Goal: Task Accomplishment & Management: Manage account settings

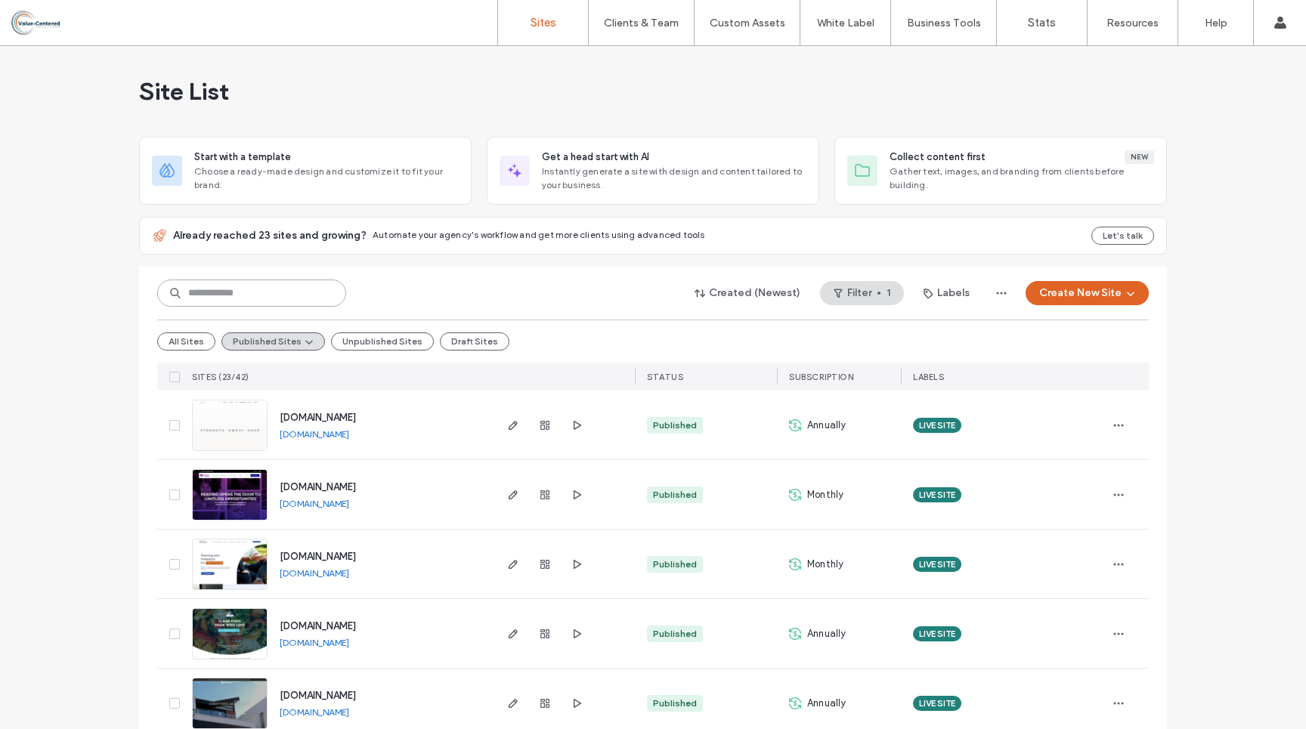
click at [232, 291] on input at bounding box center [251, 293] width 189 height 27
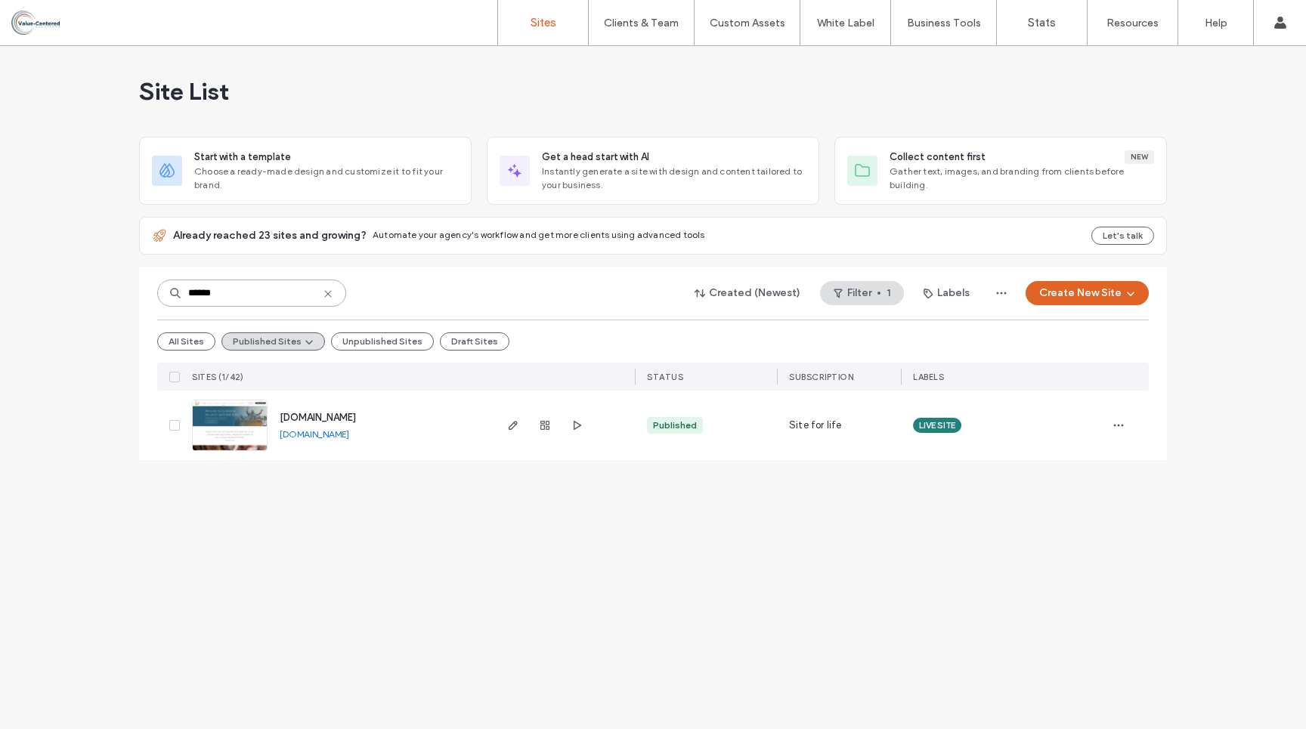
type input "******"
click at [324, 418] on span "[DOMAIN_NAME]" at bounding box center [318, 417] width 76 height 11
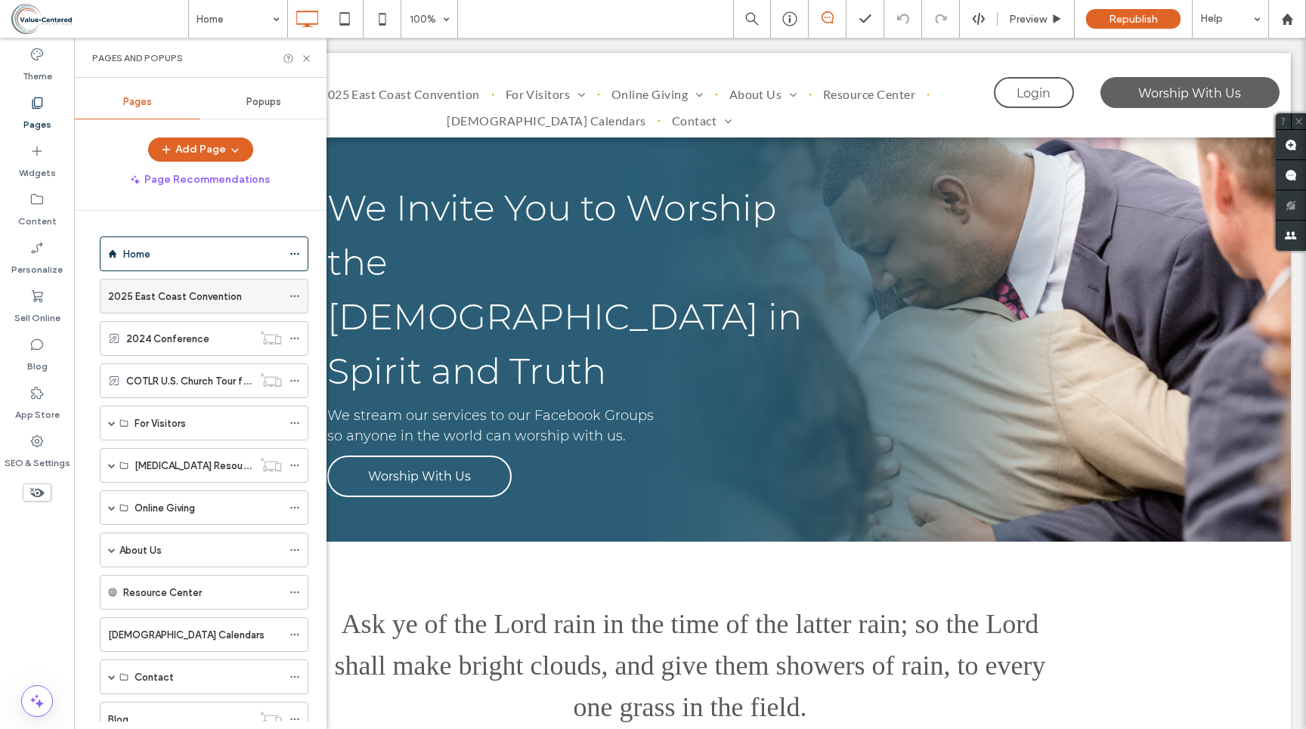
click at [297, 292] on icon at bounding box center [294, 296] width 11 height 11
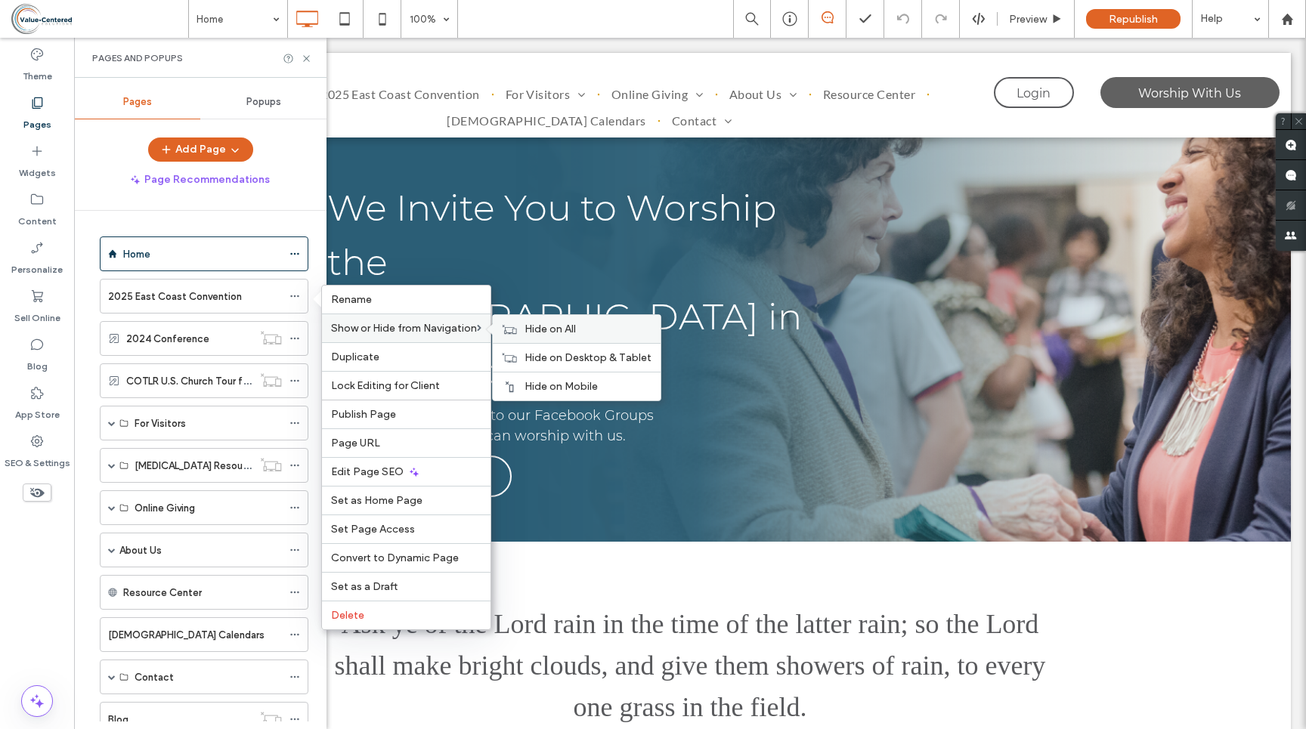
click at [546, 331] on span "Hide on All" at bounding box center [549, 329] width 51 height 13
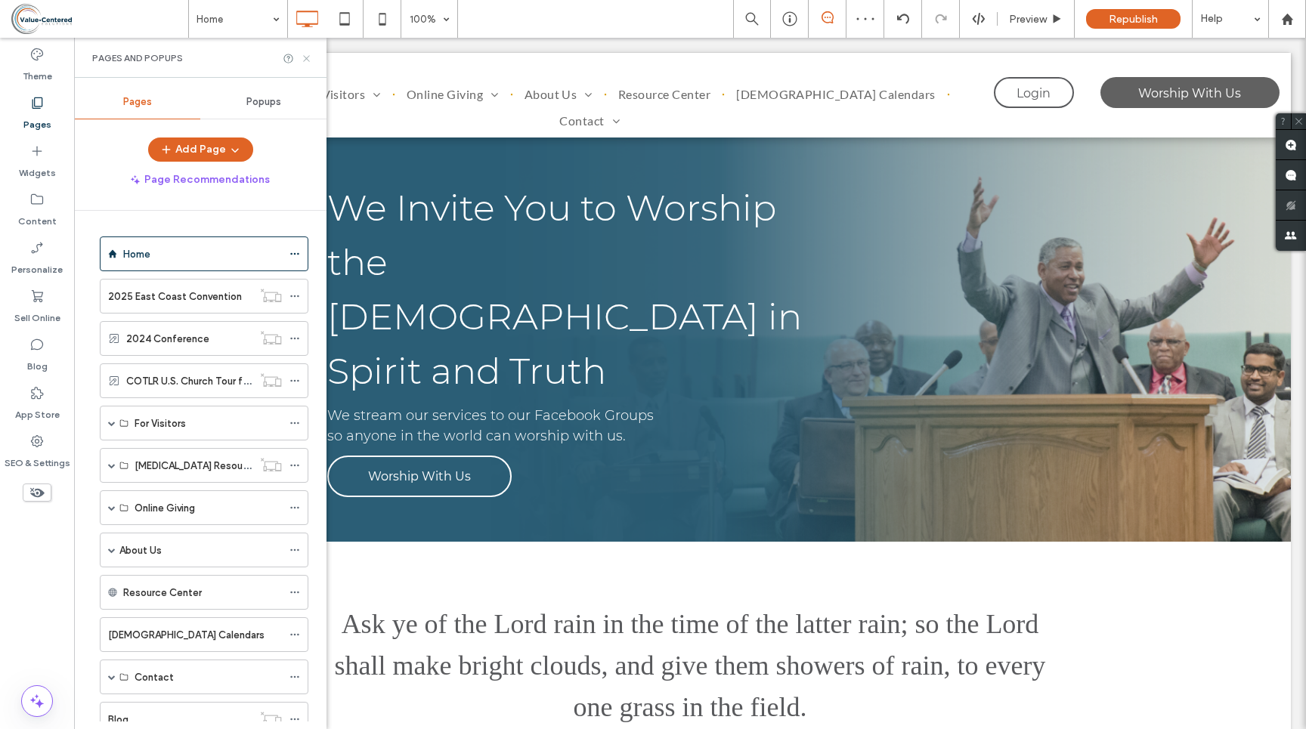
click at [305, 54] on icon at bounding box center [306, 58] width 11 height 11
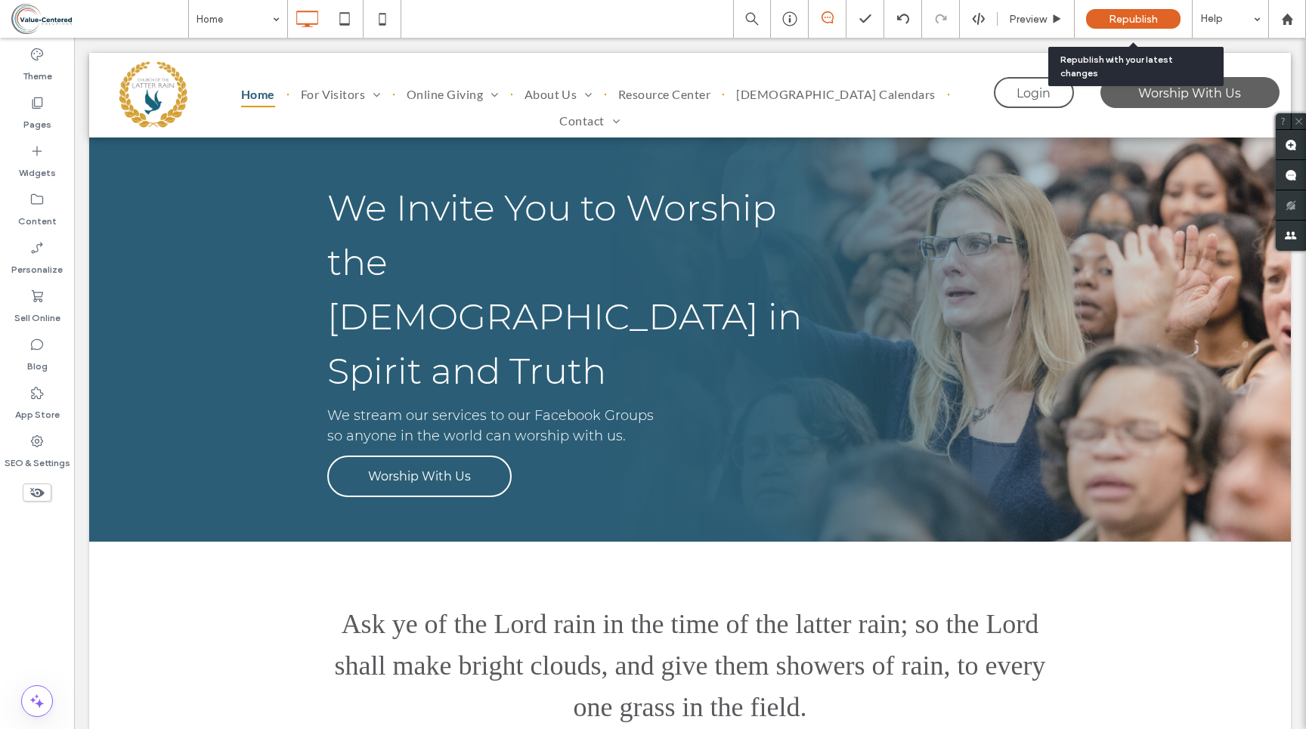
click at [1129, 20] on span "Republish" at bounding box center [1132, 19] width 49 height 13
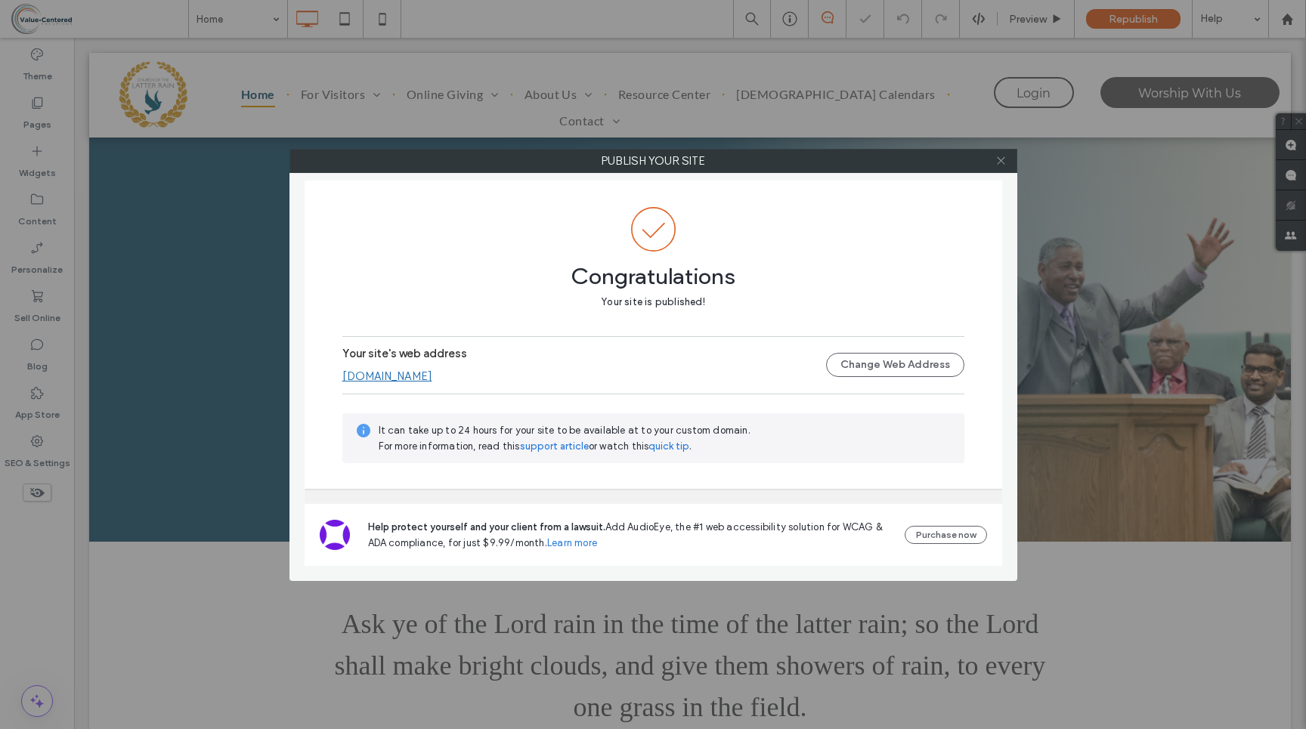
click at [1003, 161] on icon at bounding box center [1000, 160] width 11 height 11
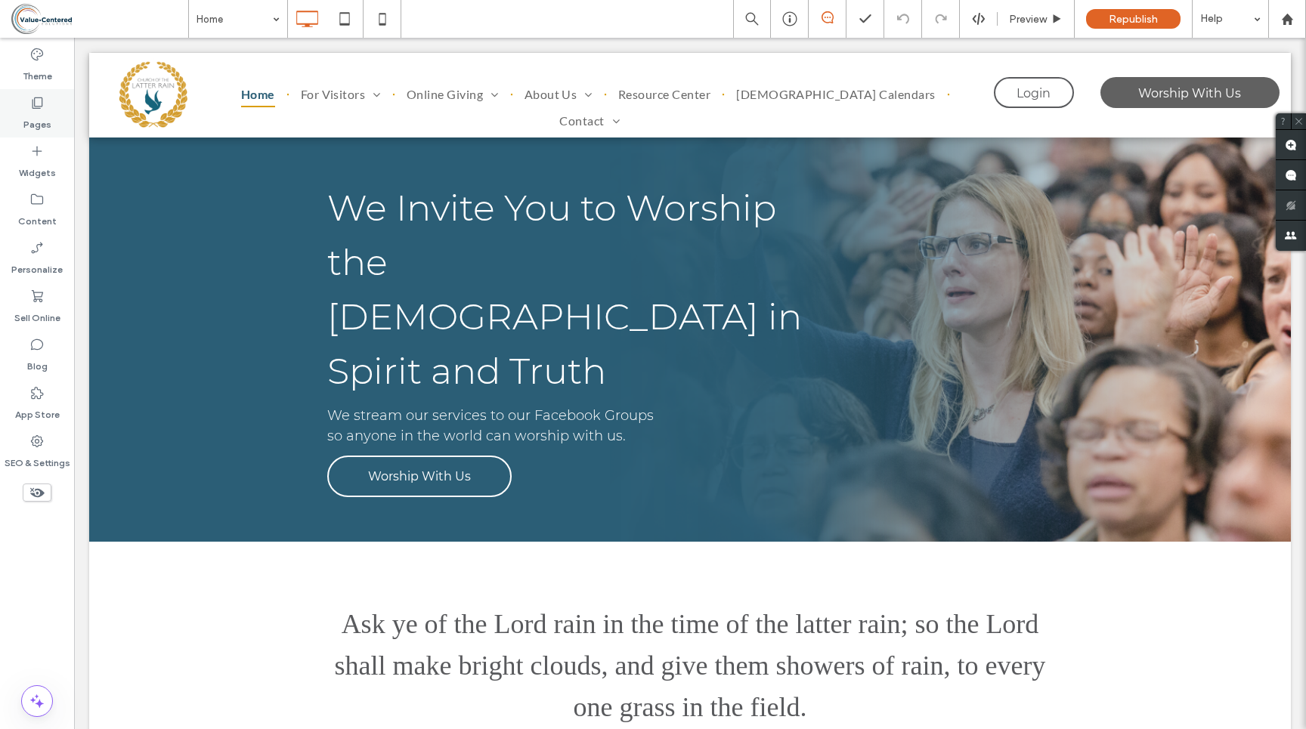
click at [34, 113] on label "Pages" at bounding box center [37, 120] width 28 height 21
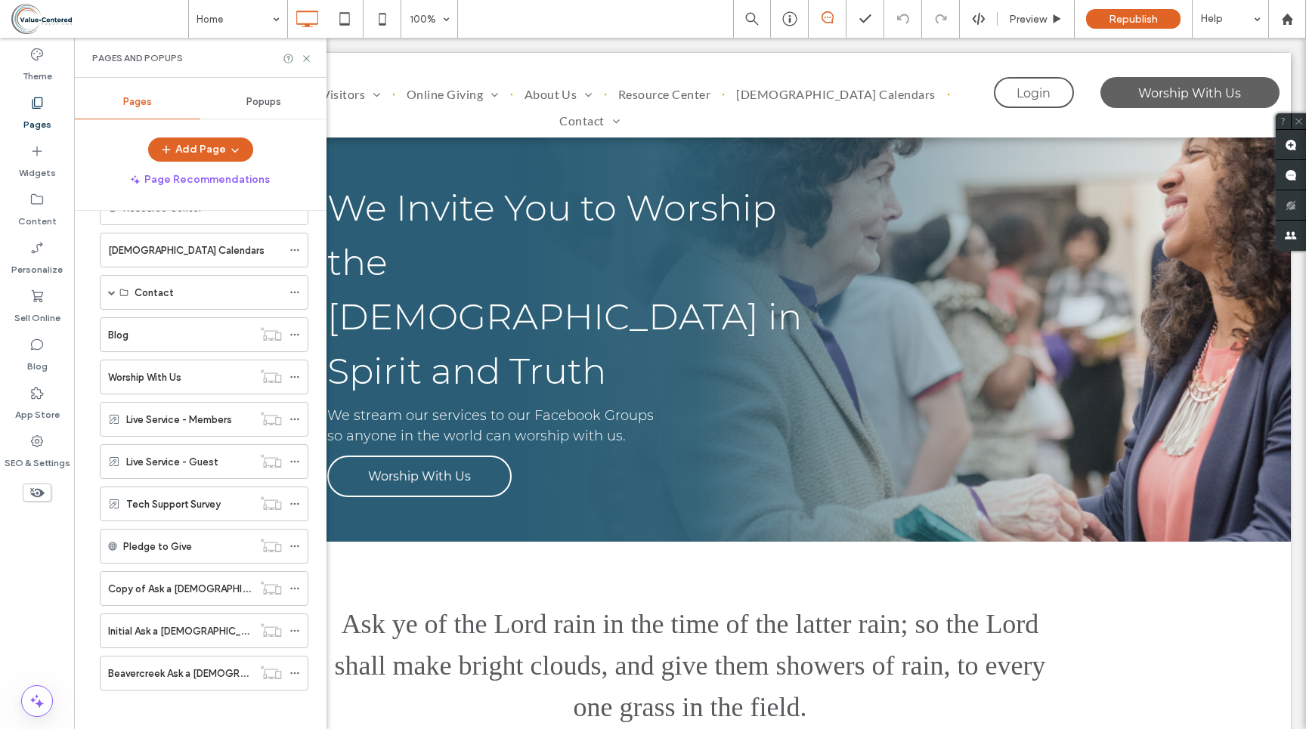
scroll to position [391, 0]
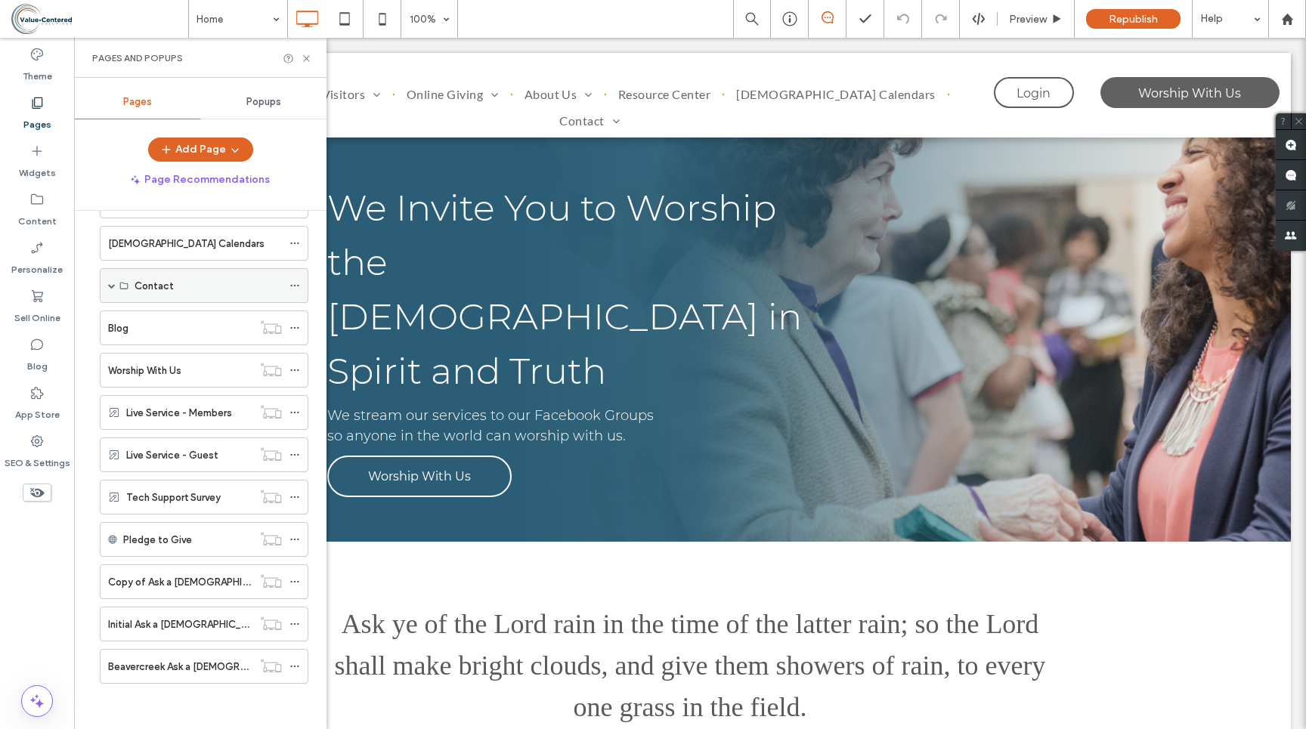
click at [113, 285] on span at bounding box center [112, 286] width 8 height 8
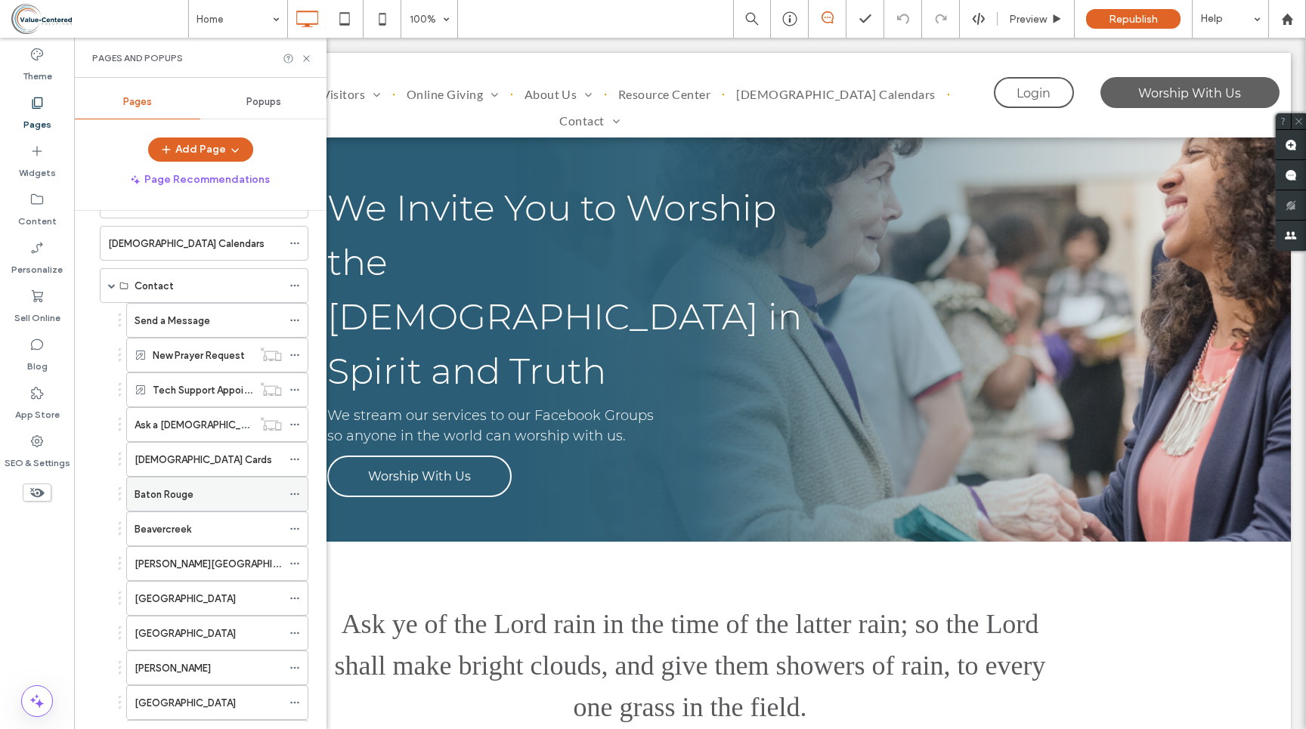
click at [191, 496] on label "Baton Rouge" at bounding box center [163, 494] width 59 height 26
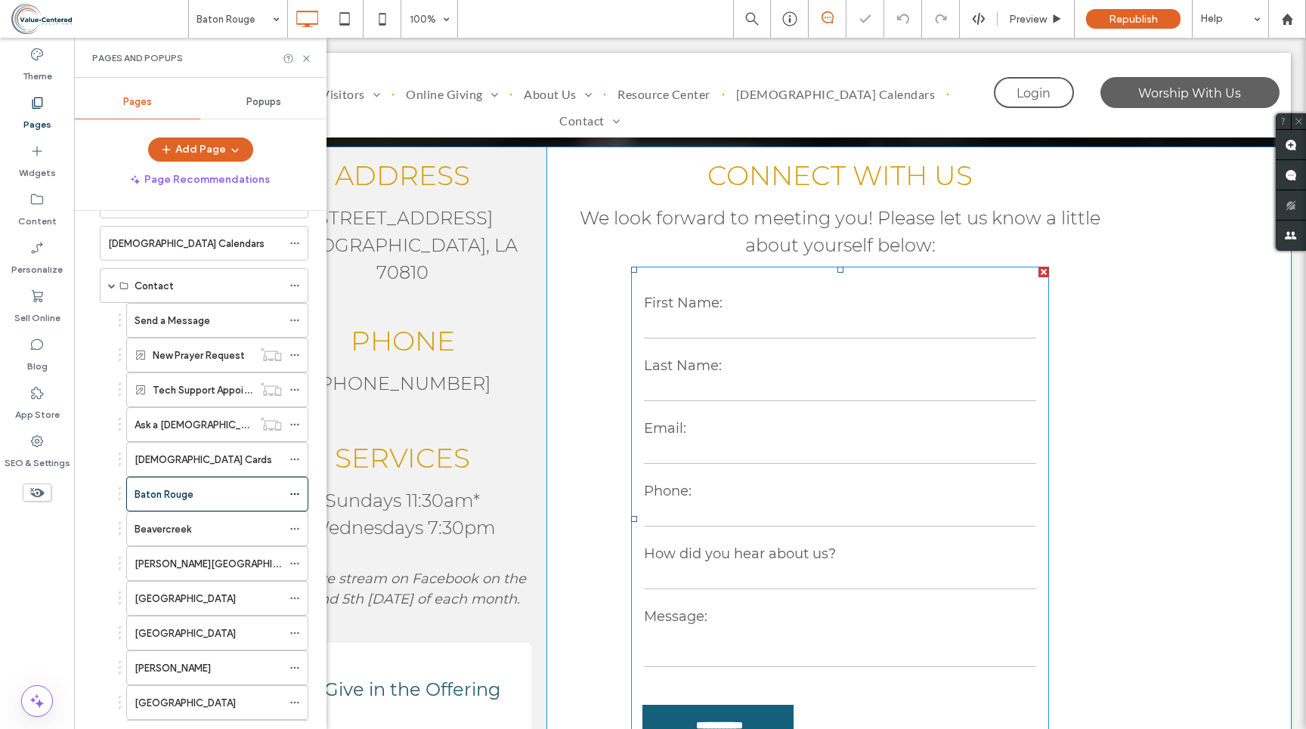
scroll to position [339, 0]
click at [777, 404] on form "**********" at bounding box center [840, 519] width 418 height 505
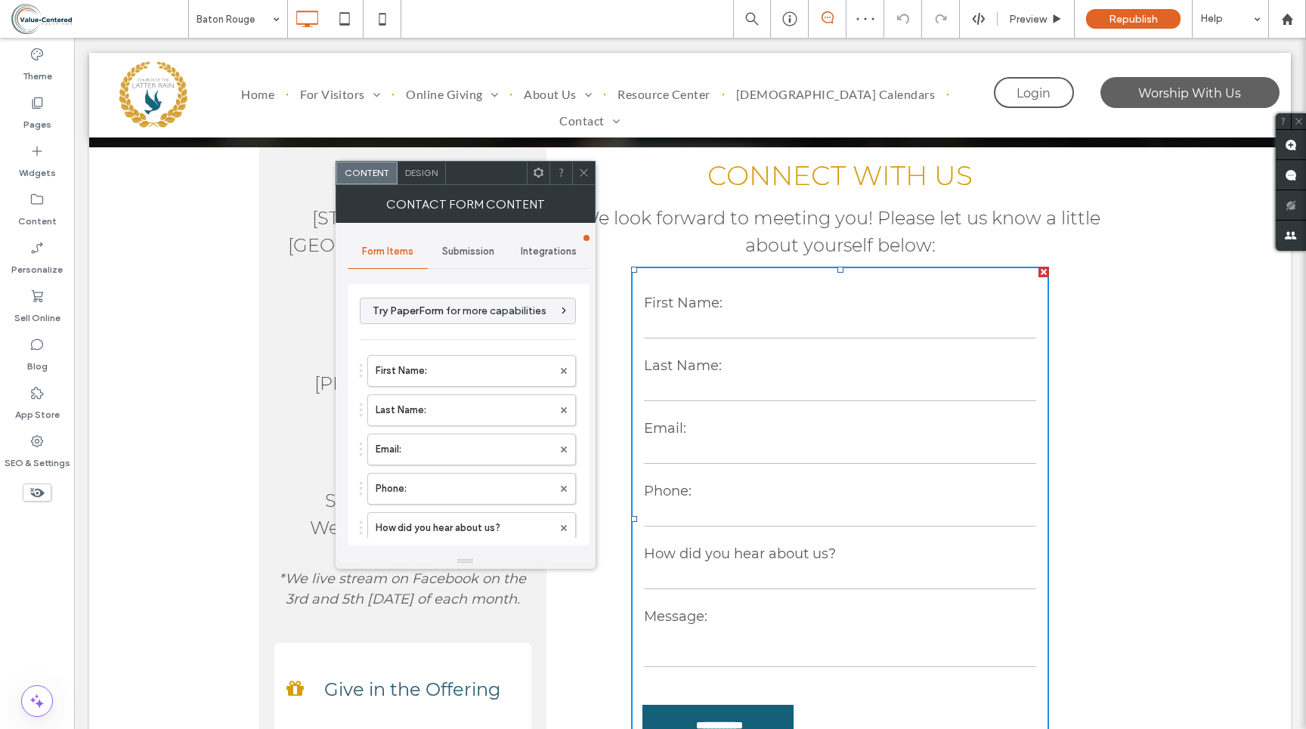
click at [466, 251] on span "Submission" at bounding box center [468, 252] width 52 height 12
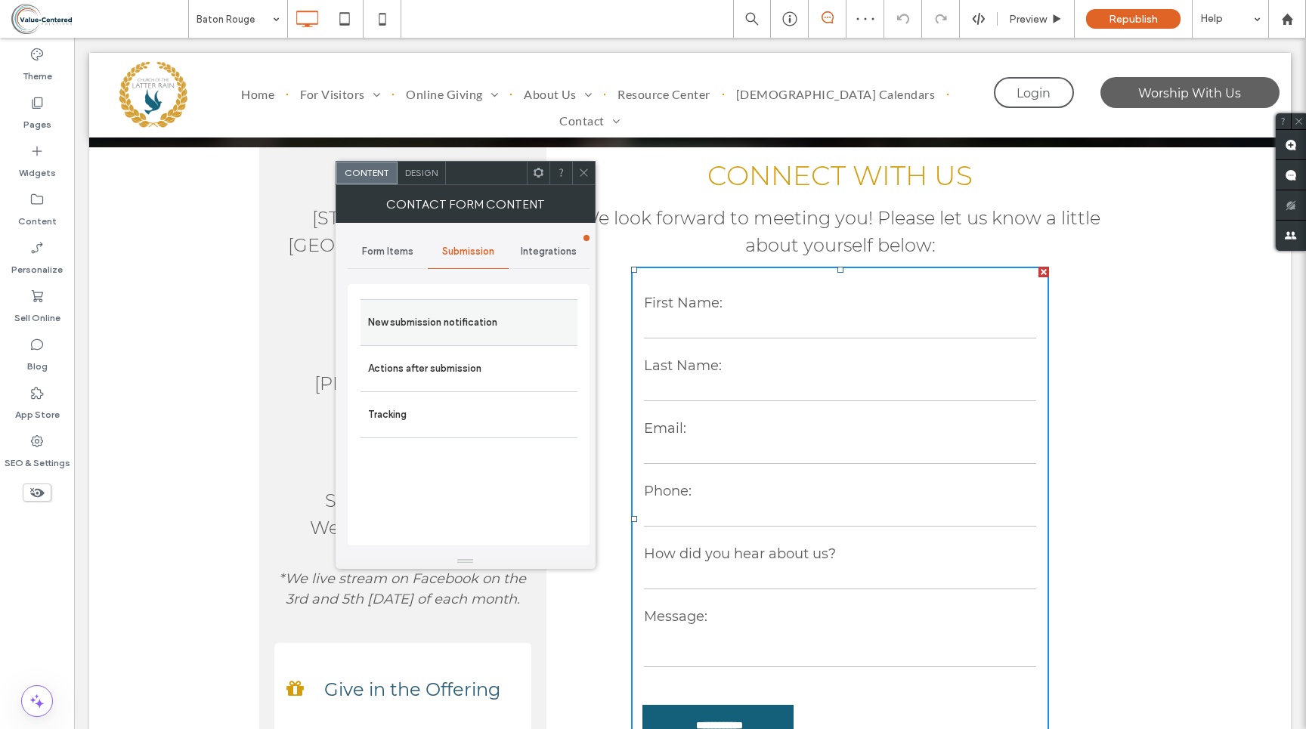
click at [468, 317] on label "New submission notification" at bounding box center [469, 323] width 202 height 30
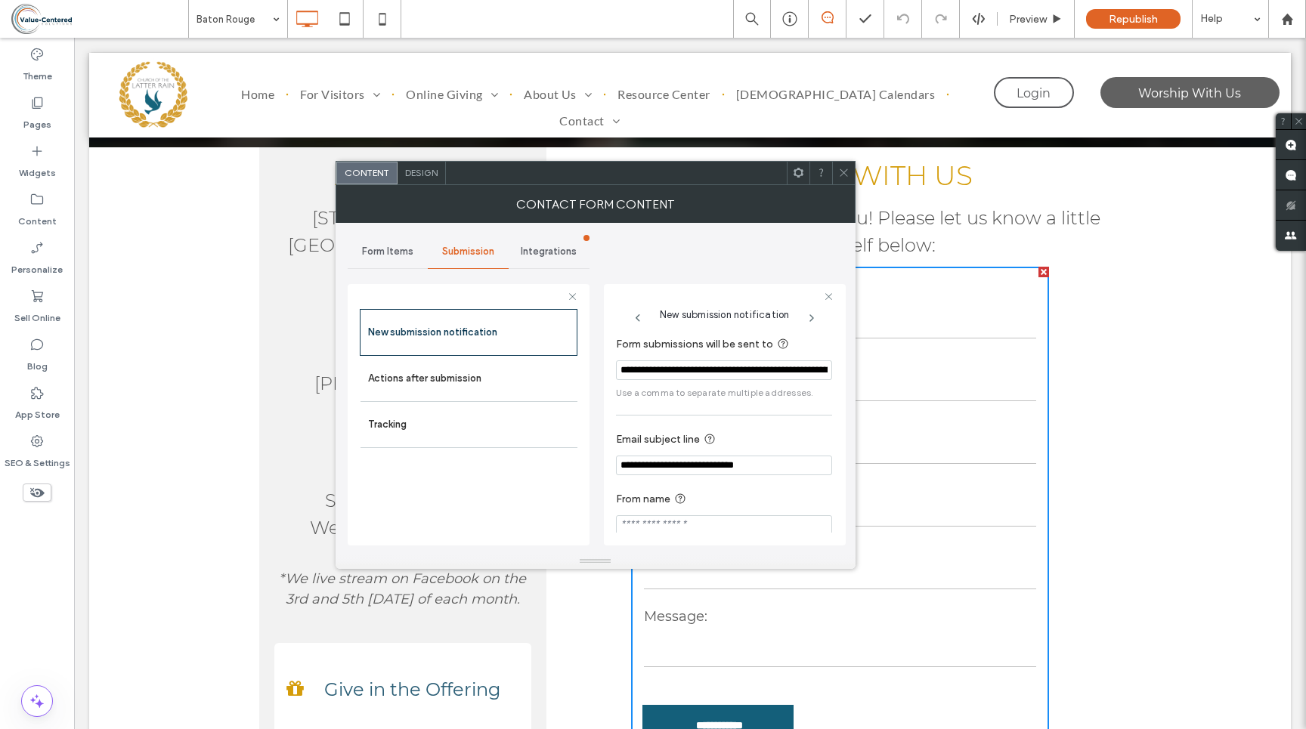
drag, startPoint x: 756, startPoint y: 367, endPoint x: 614, endPoint y: 365, distance: 141.3
click at [614, 365] on div "**********" at bounding box center [725, 414] width 242 height 261
click at [640, 371] on input "**********" at bounding box center [724, 370] width 216 height 20
drag, startPoint x: 697, startPoint y: 409, endPoint x: 870, endPoint y: 365, distance: 179.2
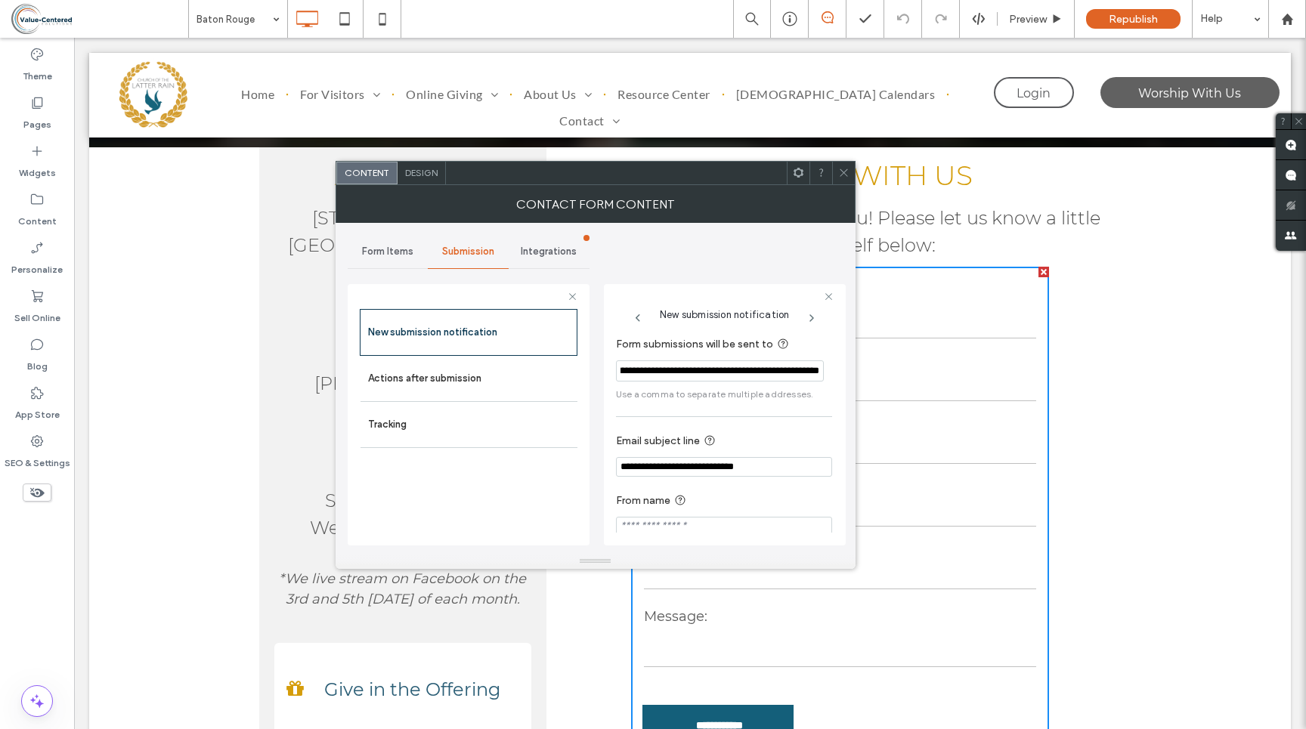
click at [718, 366] on input "**********" at bounding box center [720, 370] width 208 height 21
drag, startPoint x: 718, startPoint y: 366, endPoint x: 588, endPoint y: 363, distance: 130.0
click at [588, 364] on div "**********" at bounding box center [469, 412] width 242 height 281
click at [694, 370] on input "**********" at bounding box center [720, 370] width 208 height 21
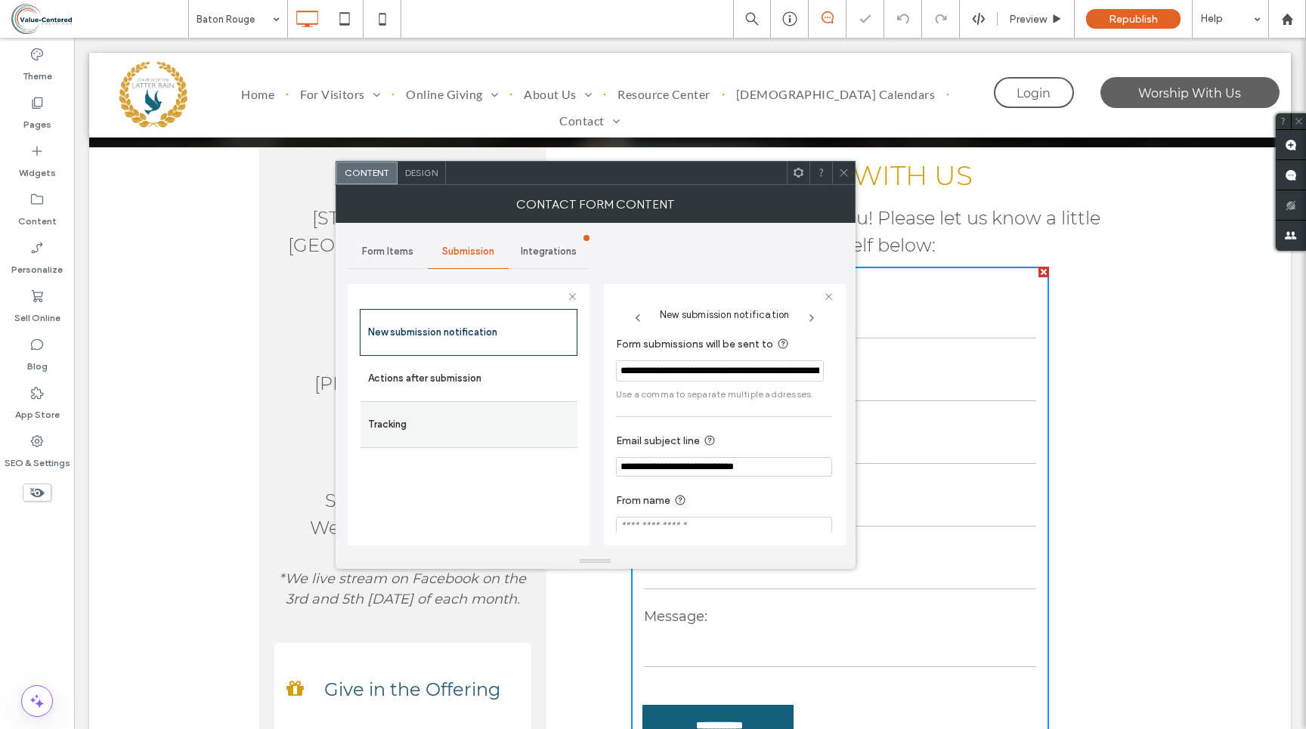
click at [428, 420] on label "Tracking" at bounding box center [469, 425] width 202 height 30
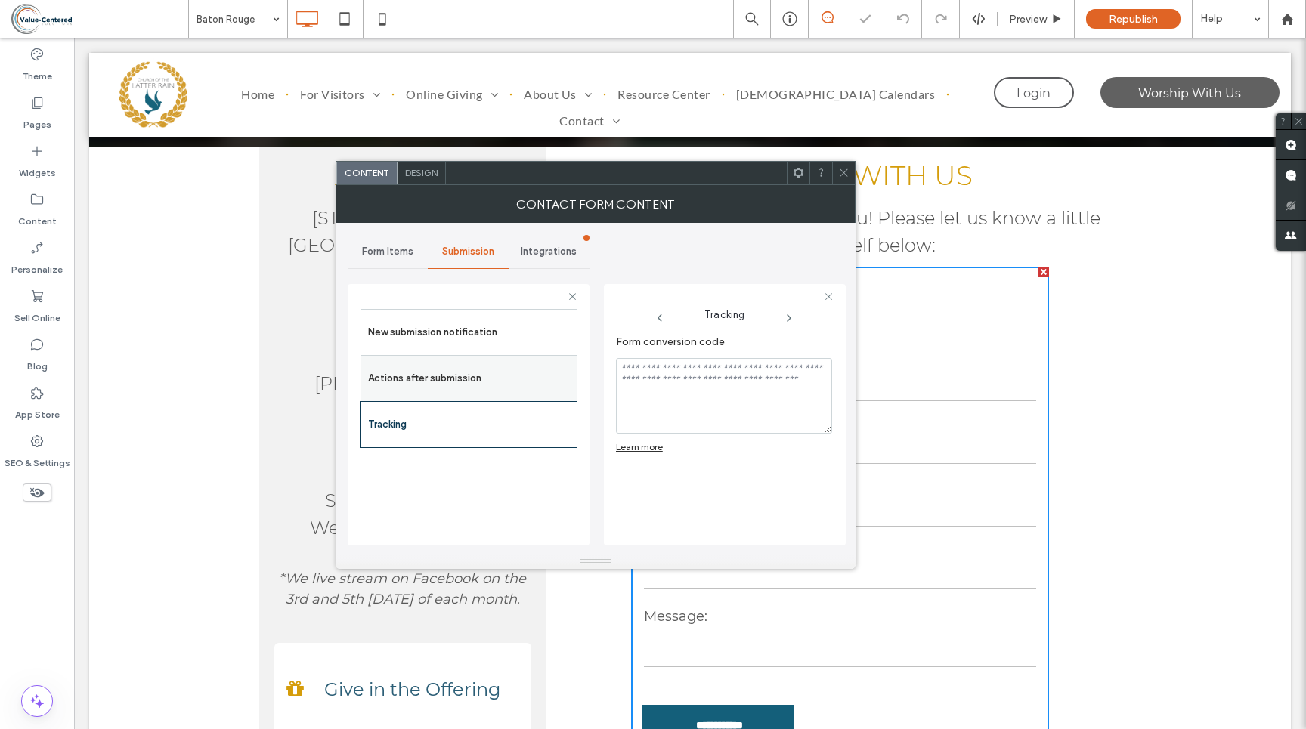
click at [418, 382] on label "Actions after submission" at bounding box center [469, 378] width 202 height 30
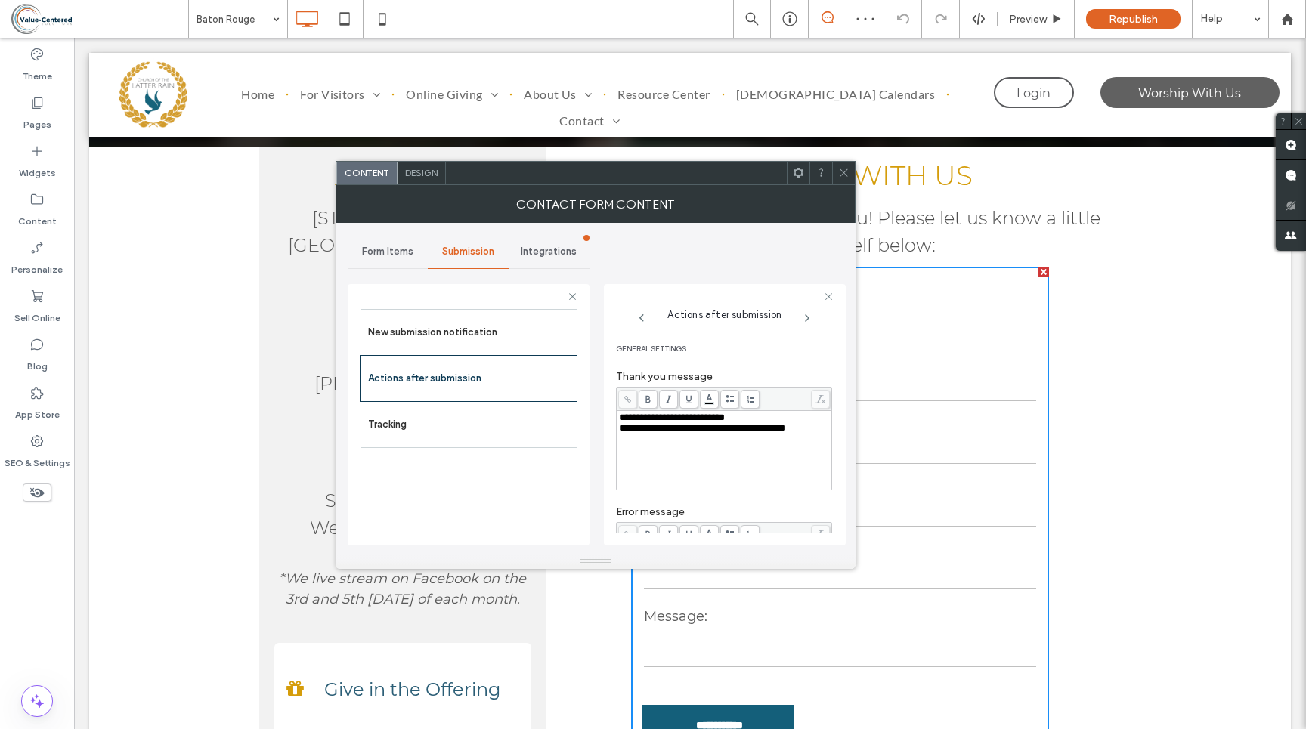
click at [846, 167] on icon at bounding box center [843, 172] width 11 height 11
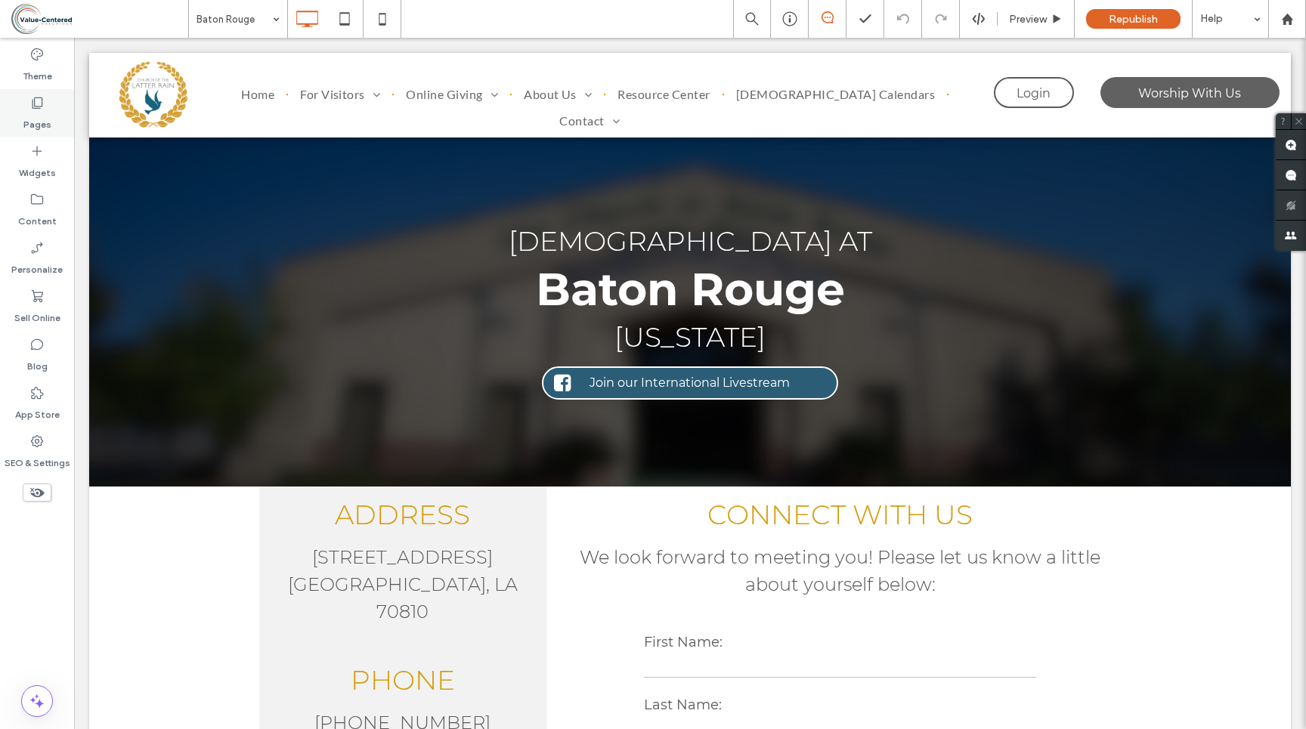
click at [36, 110] on label "Pages" at bounding box center [37, 120] width 28 height 21
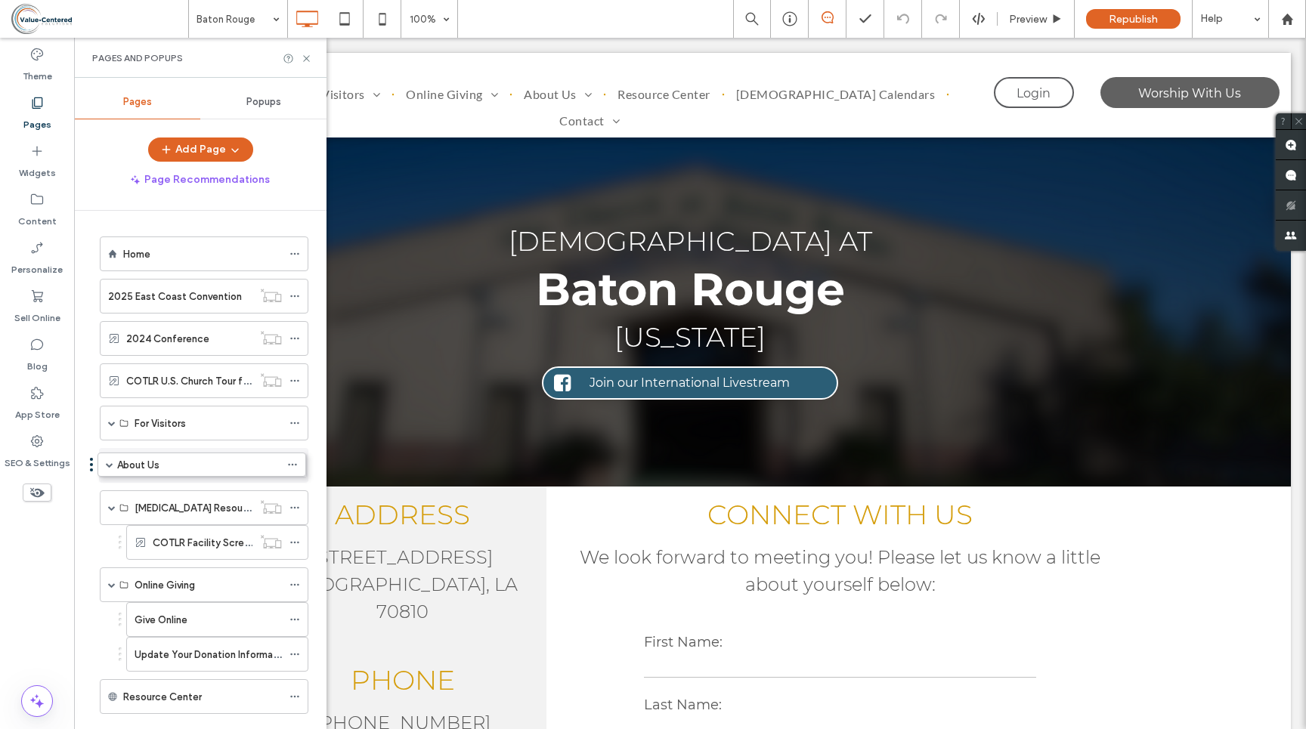
drag, startPoint x: 94, startPoint y: 551, endPoint x: 92, endPoint y: 470, distance: 80.9
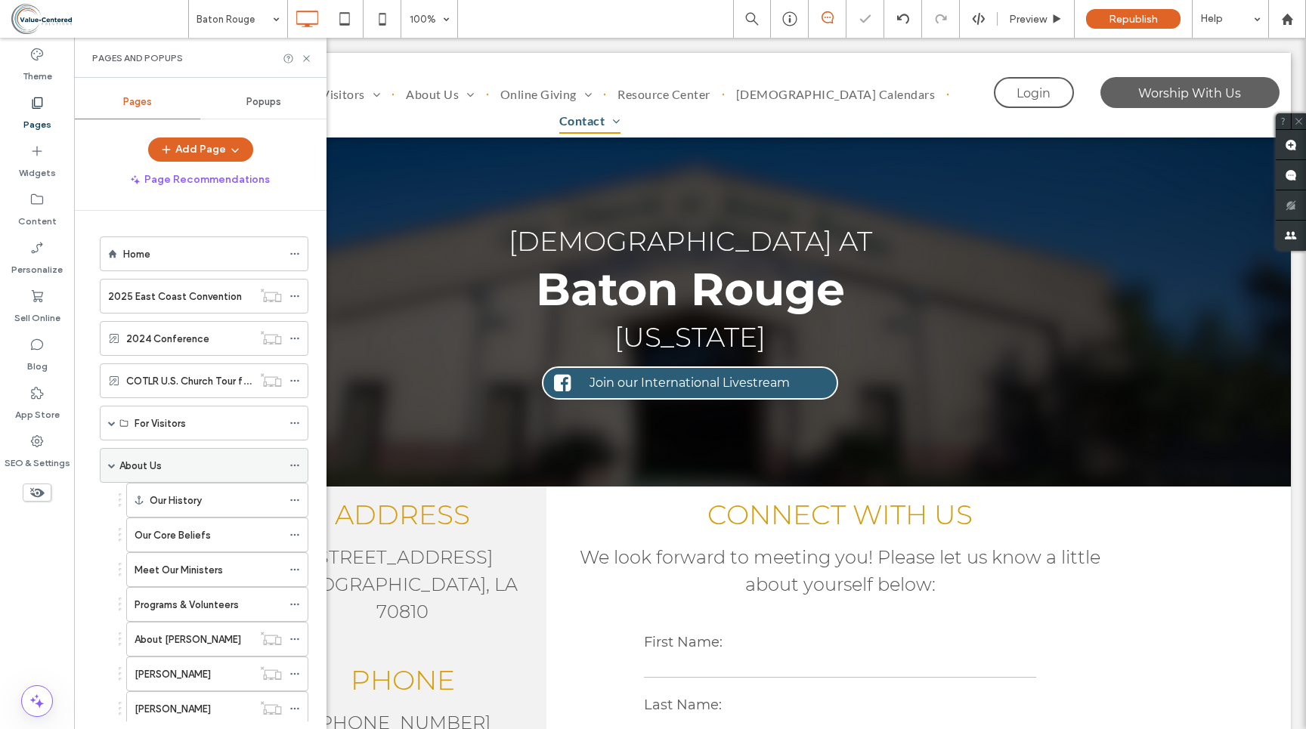
click at [111, 465] on span at bounding box center [112, 466] width 8 height 8
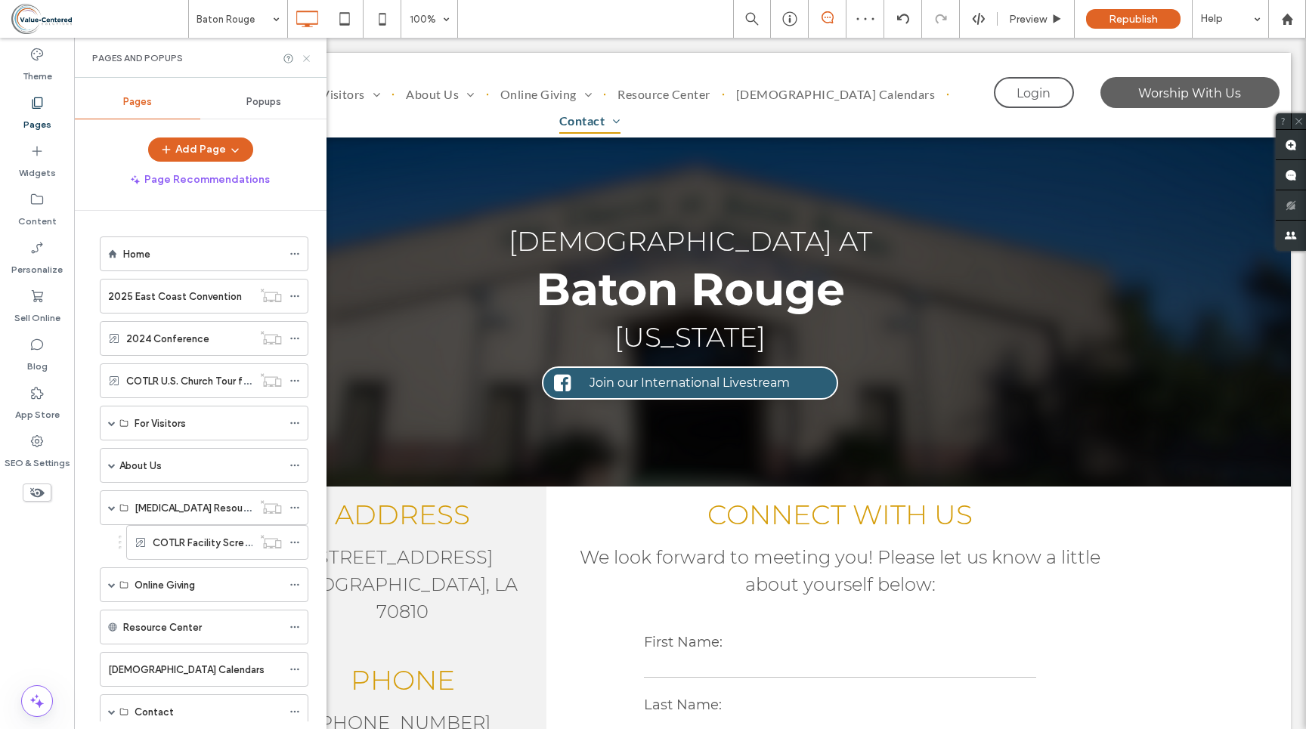
click at [308, 55] on use at bounding box center [306, 58] width 6 height 6
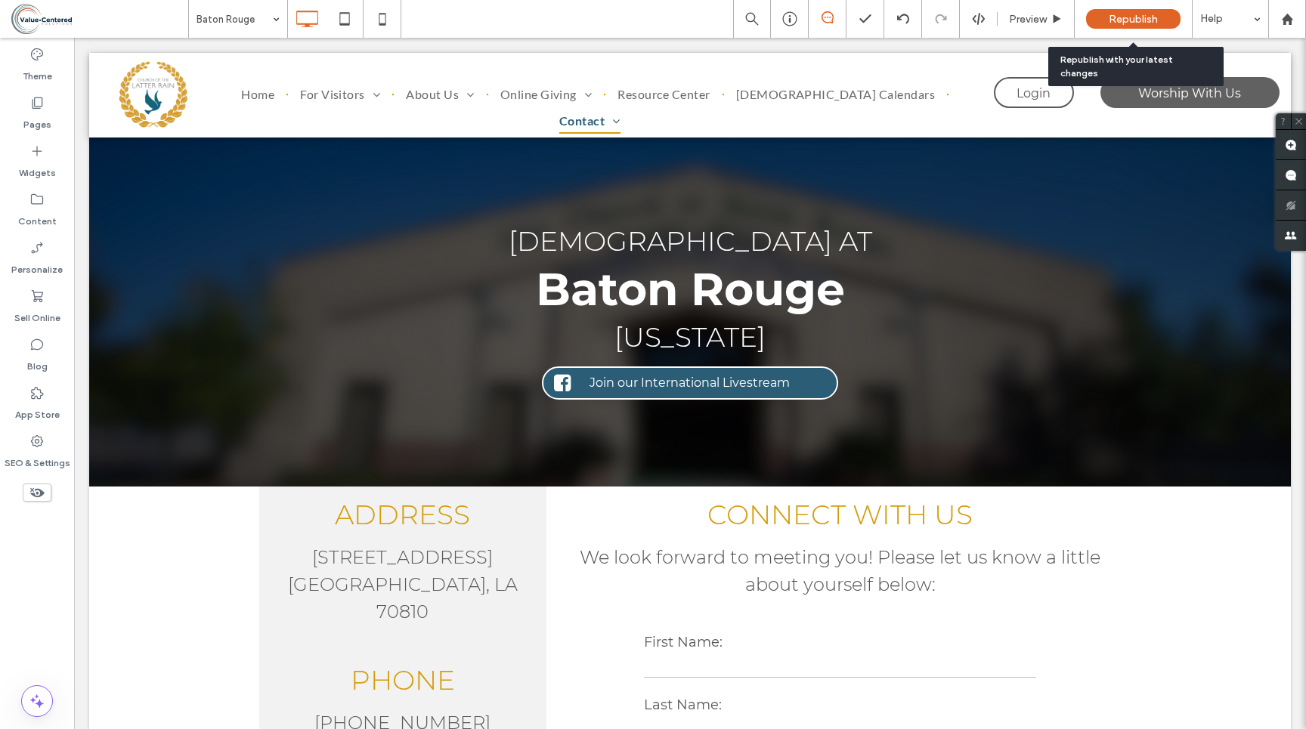
click at [1136, 17] on span "Republish" at bounding box center [1132, 19] width 49 height 13
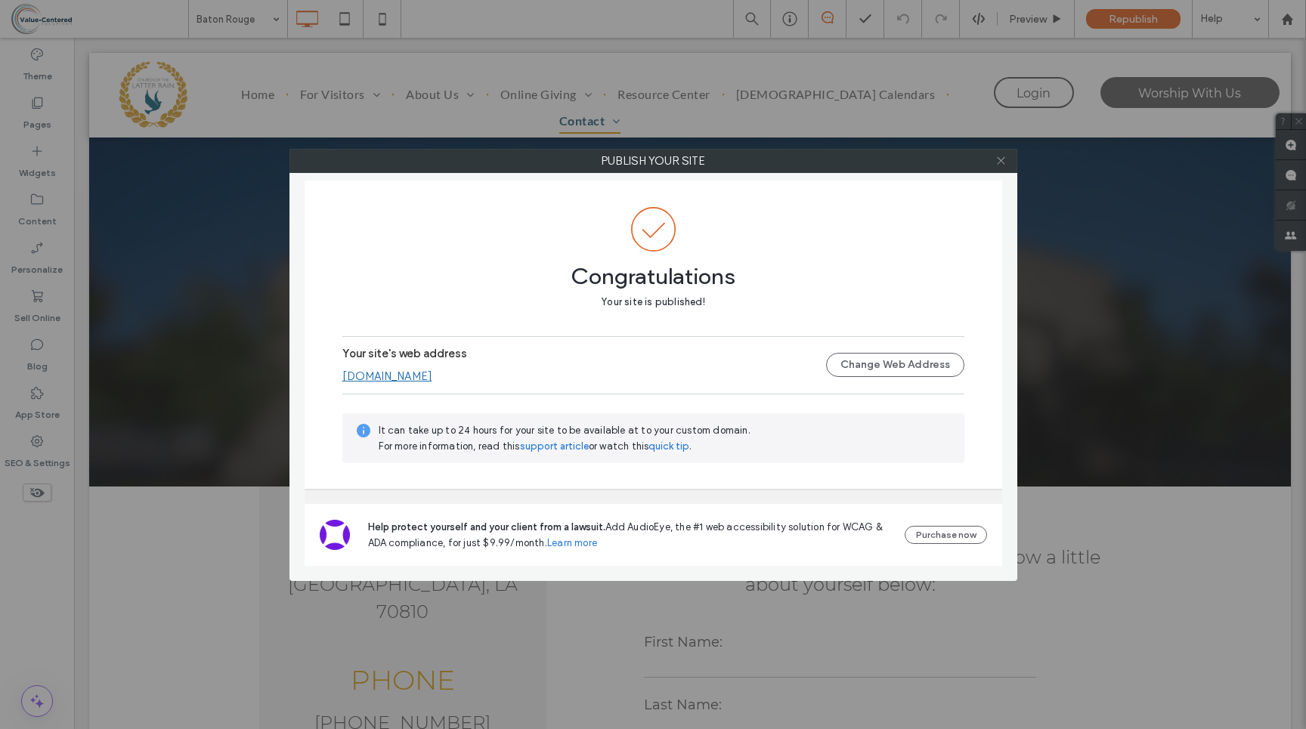
click at [1000, 163] on icon at bounding box center [1000, 160] width 11 height 11
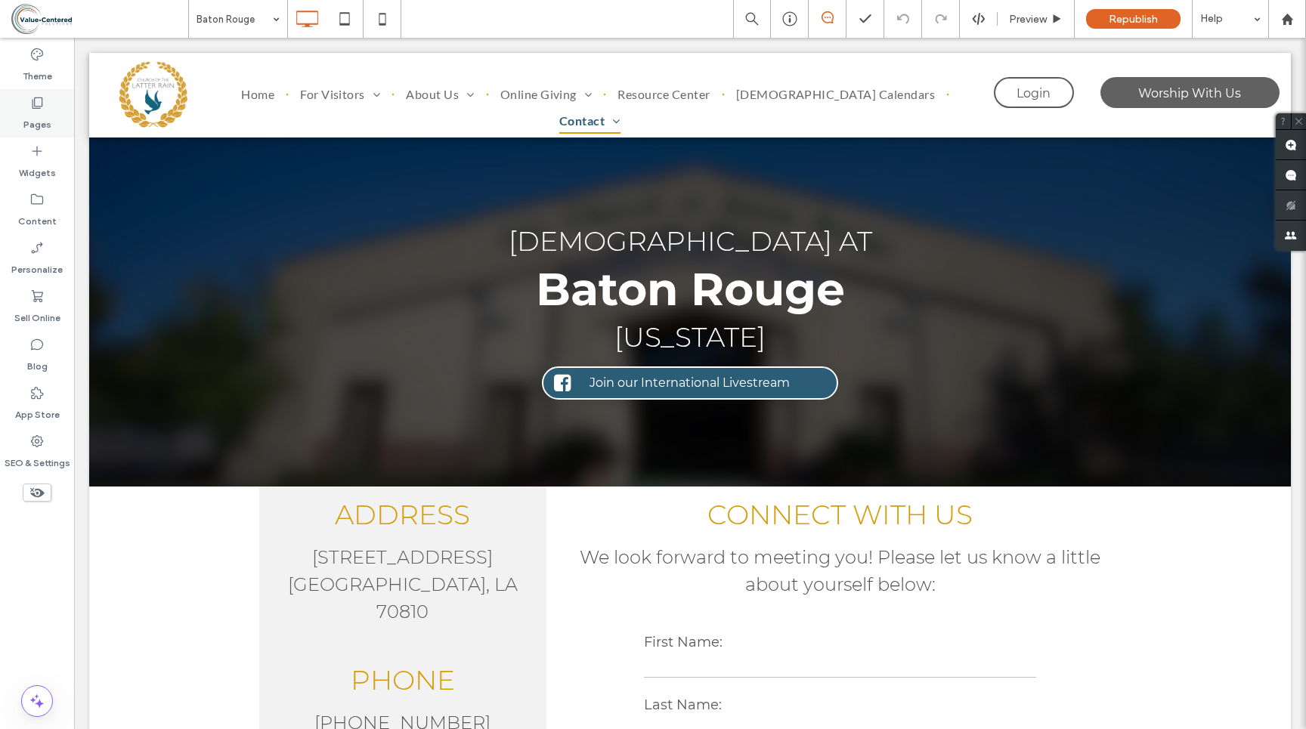
click at [18, 115] on div "Pages" at bounding box center [37, 113] width 74 height 48
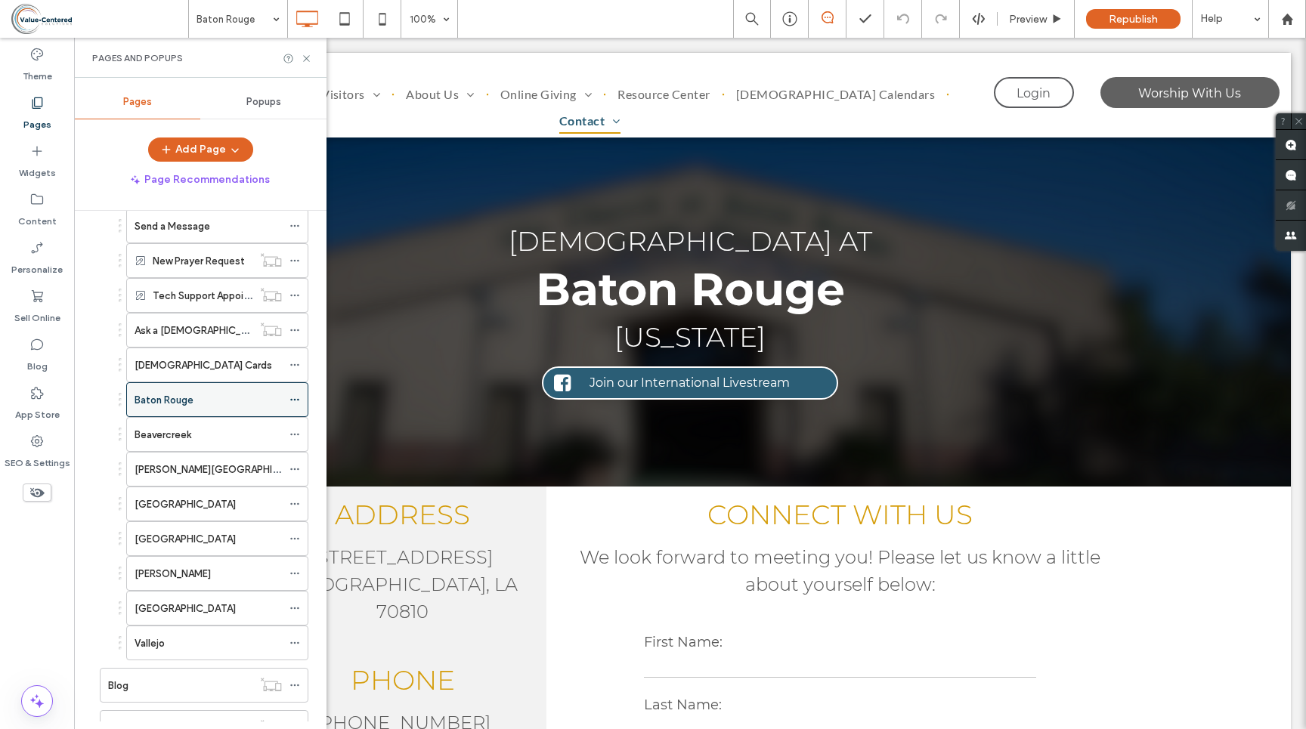
scroll to position [474, 0]
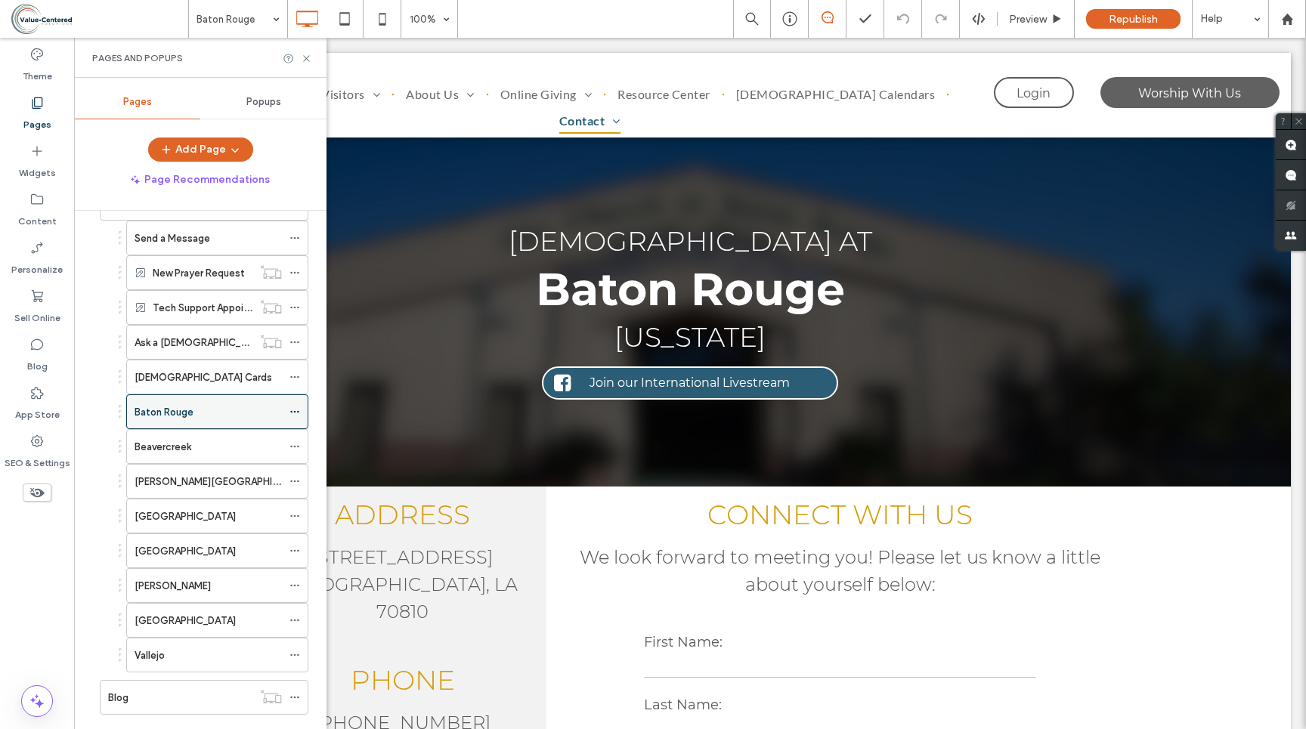
click at [295, 411] on use at bounding box center [294, 412] width 8 height 2
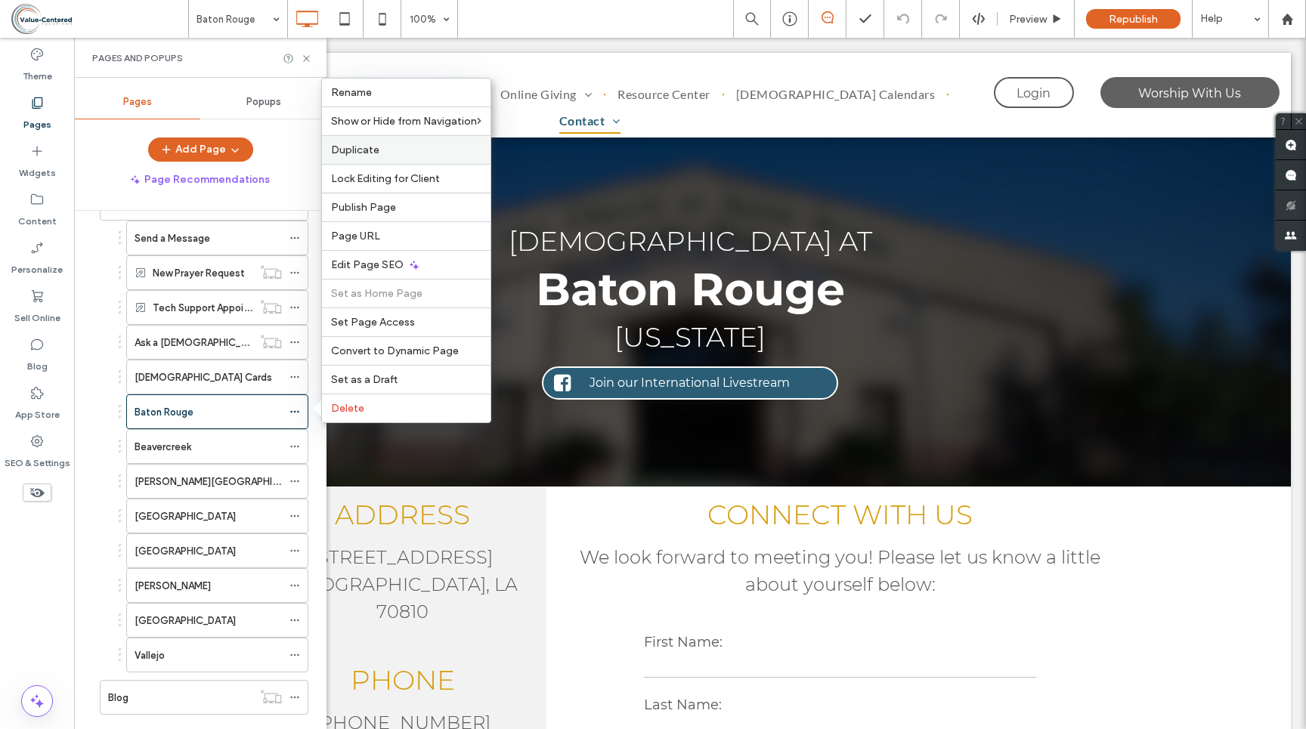
click at [357, 148] on span "Duplicate" at bounding box center [355, 150] width 48 height 13
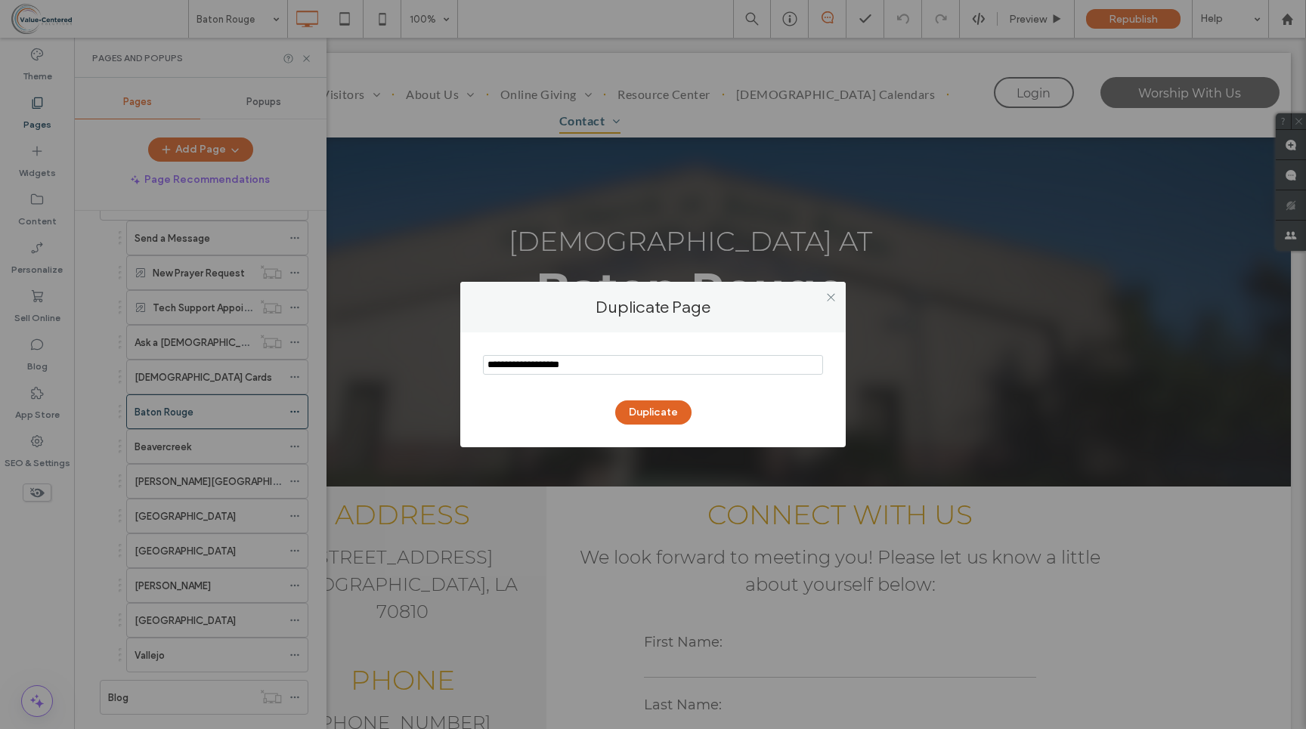
drag, startPoint x: 598, startPoint y: 360, endPoint x: 442, endPoint y: 358, distance: 156.4
click at [442, 358] on div "Duplicate Page Duplicate" at bounding box center [653, 364] width 1306 height 729
click at [532, 367] on input "notEmpty" at bounding box center [653, 365] width 340 height 20
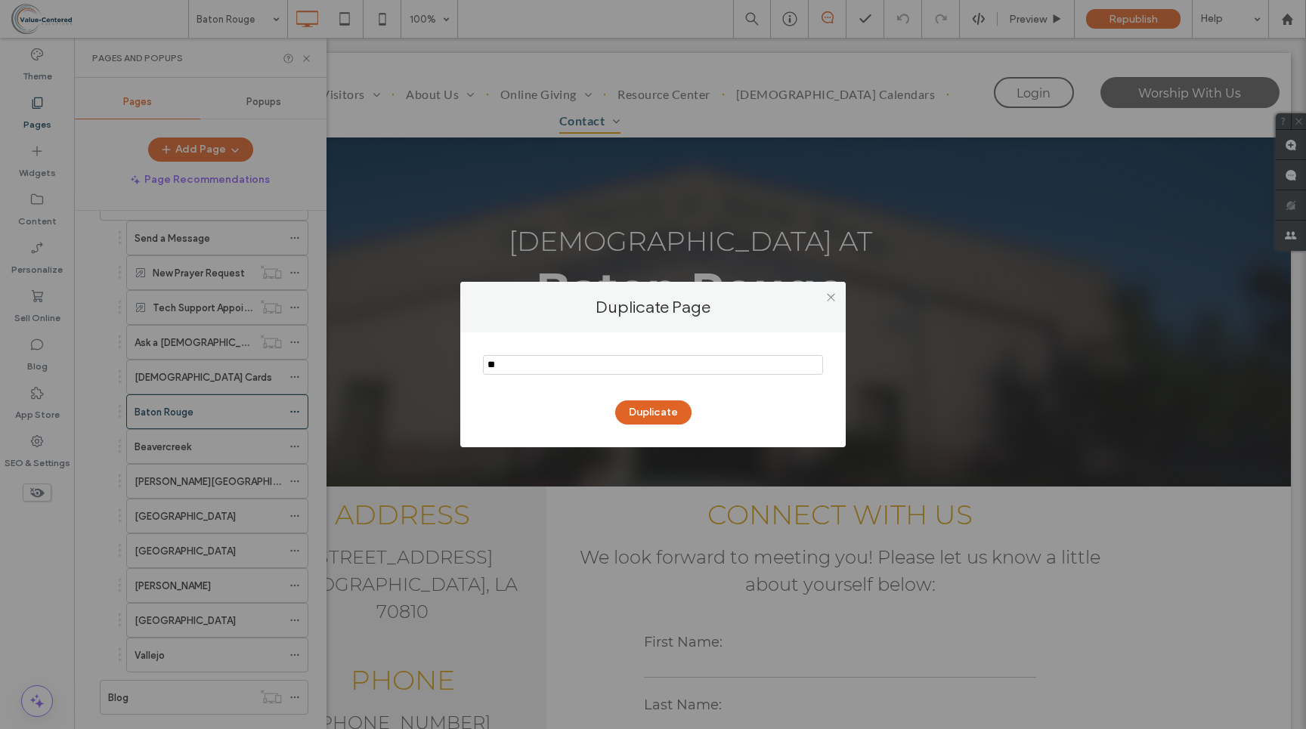
type input "*"
type input "**********"
click at [649, 411] on button "Duplicate" at bounding box center [653, 412] width 76 height 24
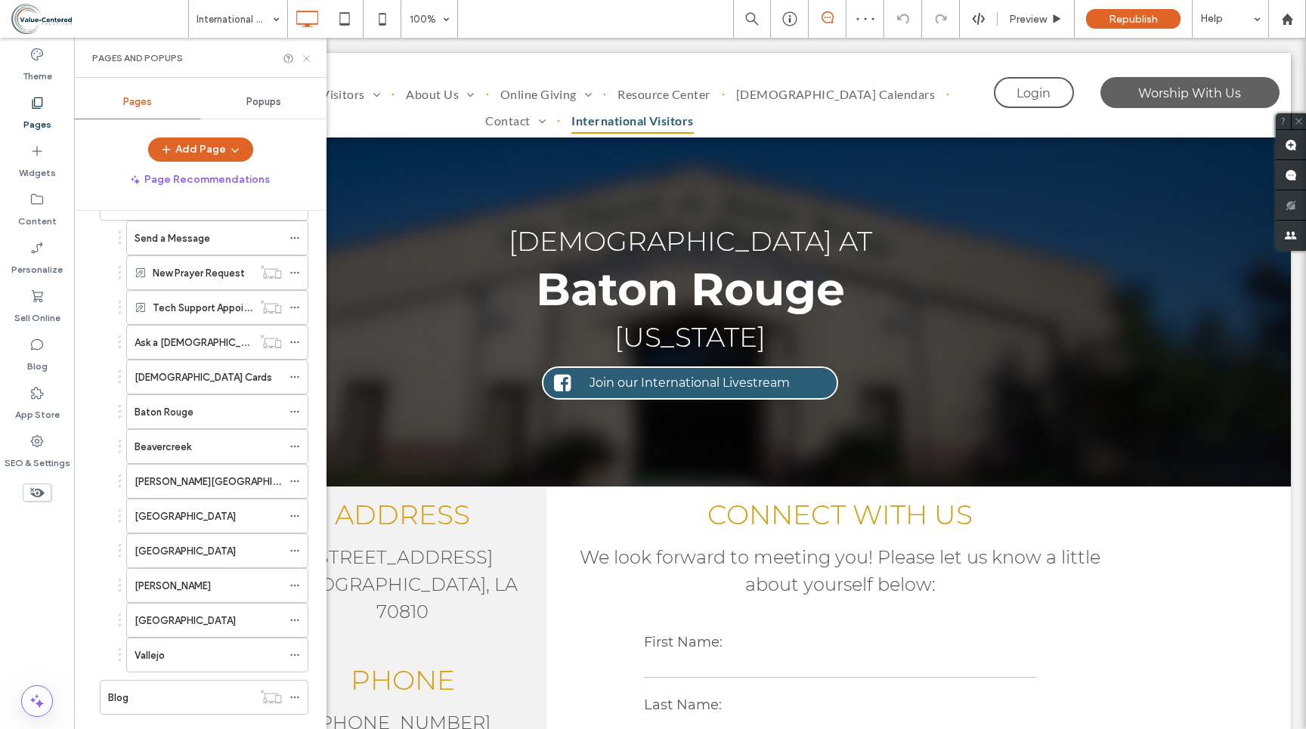
click at [309, 55] on use at bounding box center [306, 58] width 6 height 6
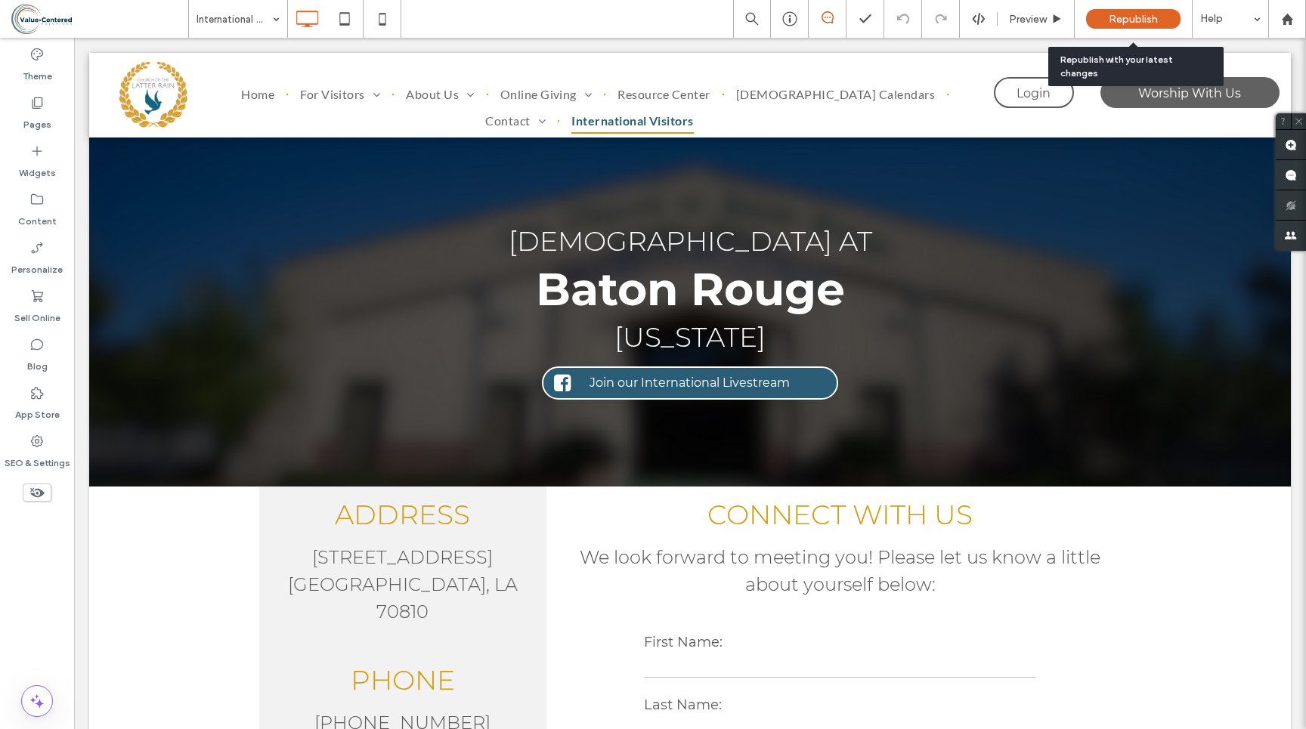
click at [1130, 18] on span "Republish" at bounding box center [1132, 19] width 49 height 13
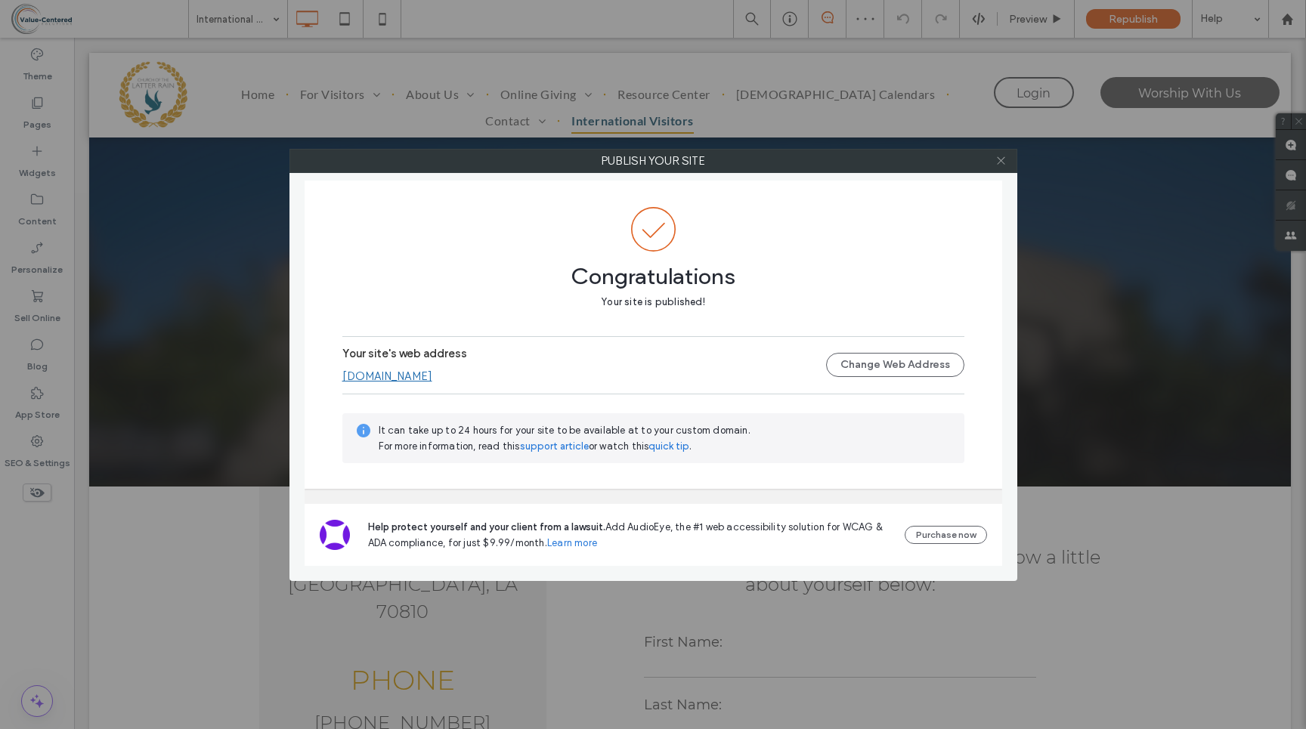
click at [1000, 155] on icon at bounding box center [1000, 160] width 11 height 11
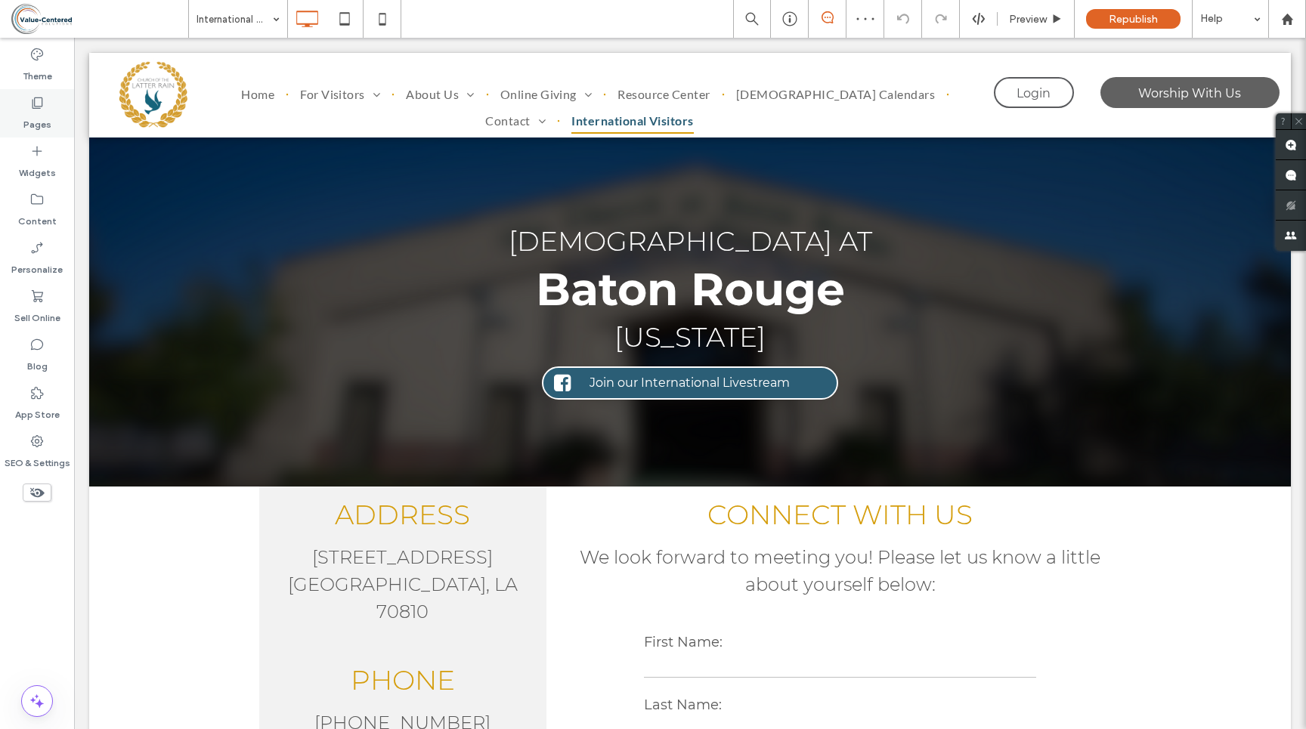
click at [32, 109] on icon at bounding box center [36, 102] width 15 height 15
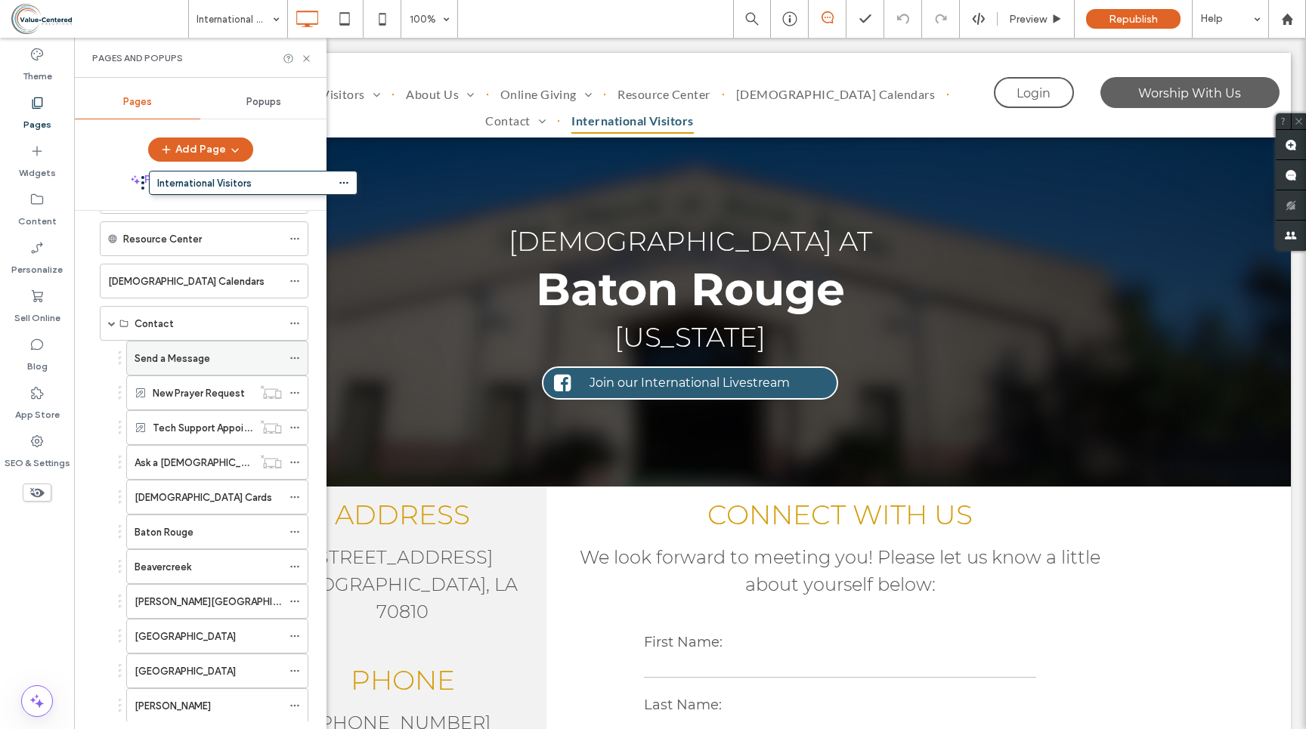
scroll to position [308, 0]
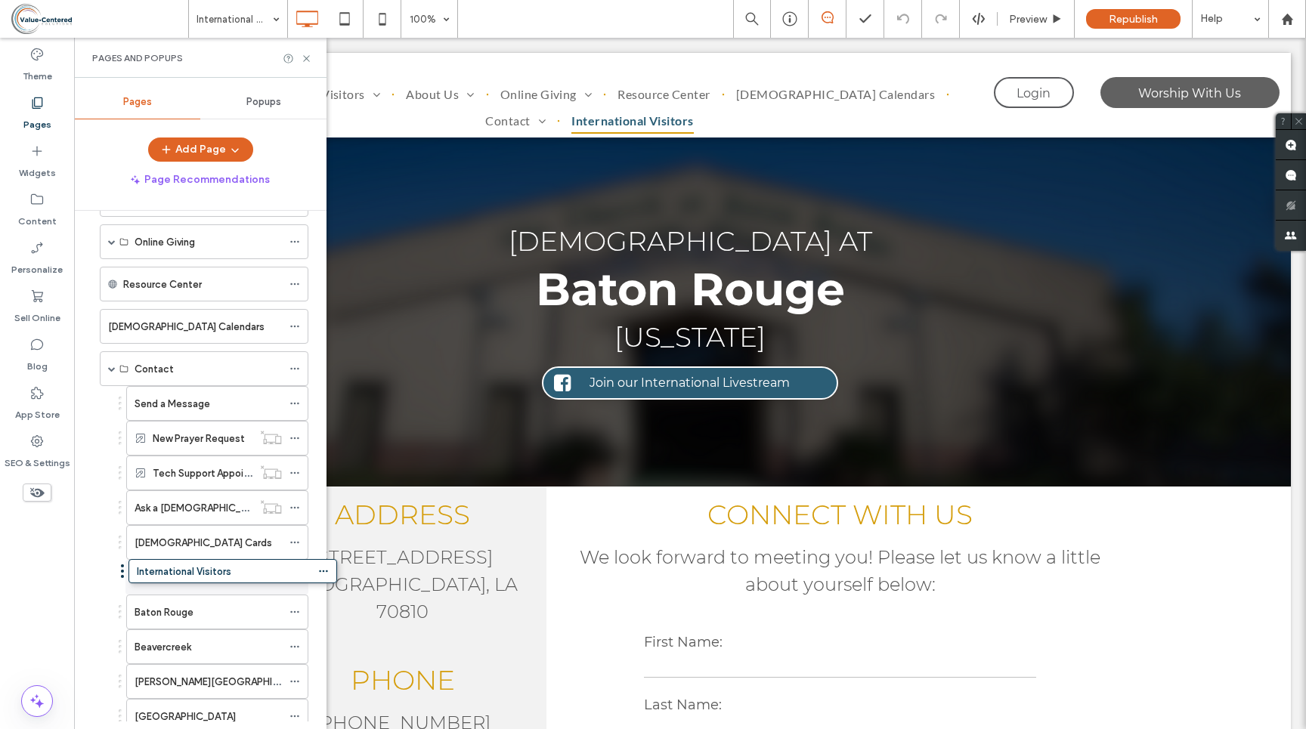
drag, startPoint x: 94, startPoint y: 666, endPoint x: 123, endPoint y: 576, distance: 94.4
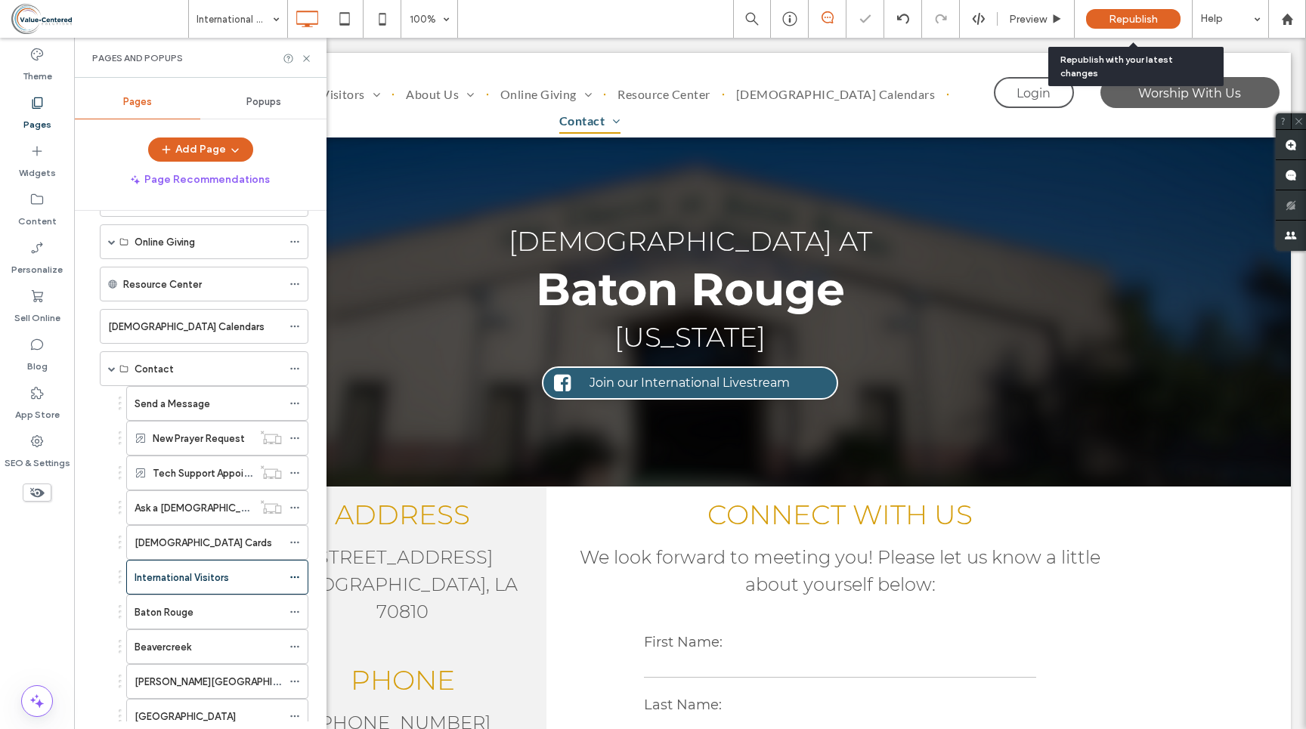
click at [1133, 14] on span "Republish" at bounding box center [1132, 19] width 49 height 13
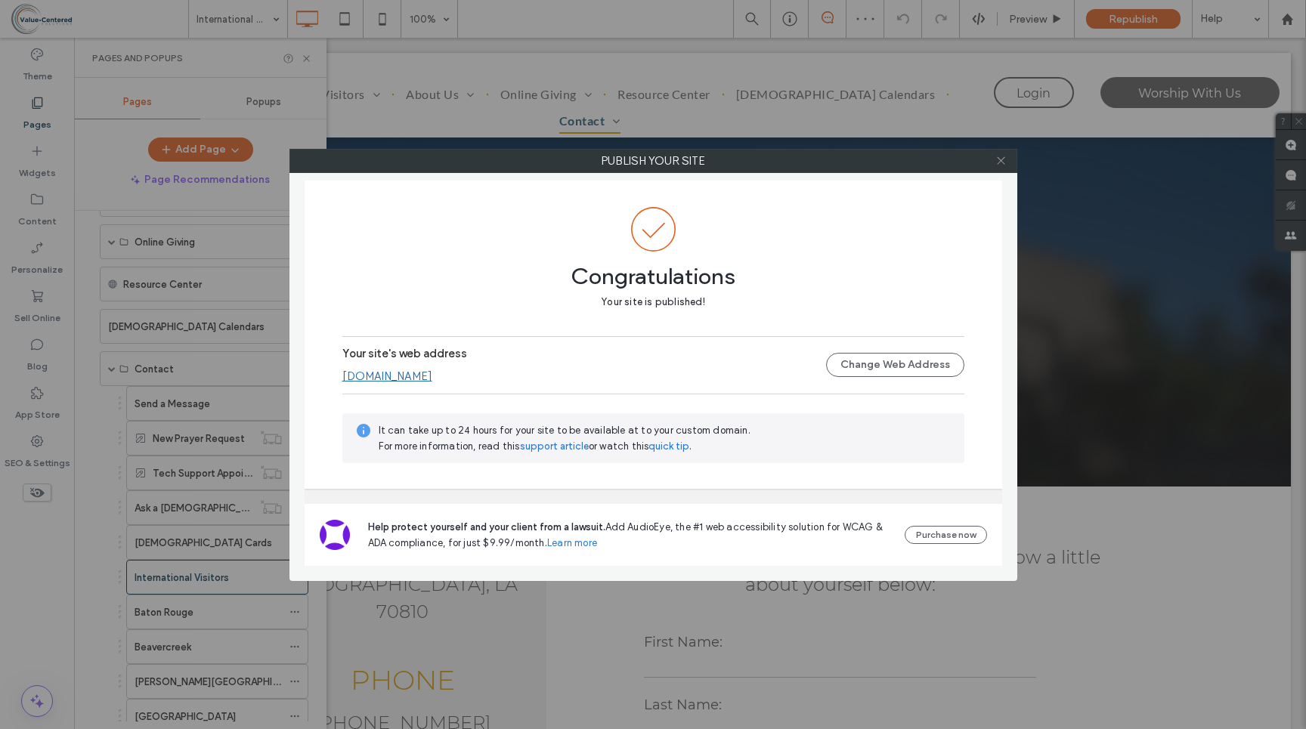
click at [1001, 159] on icon at bounding box center [1000, 160] width 11 height 11
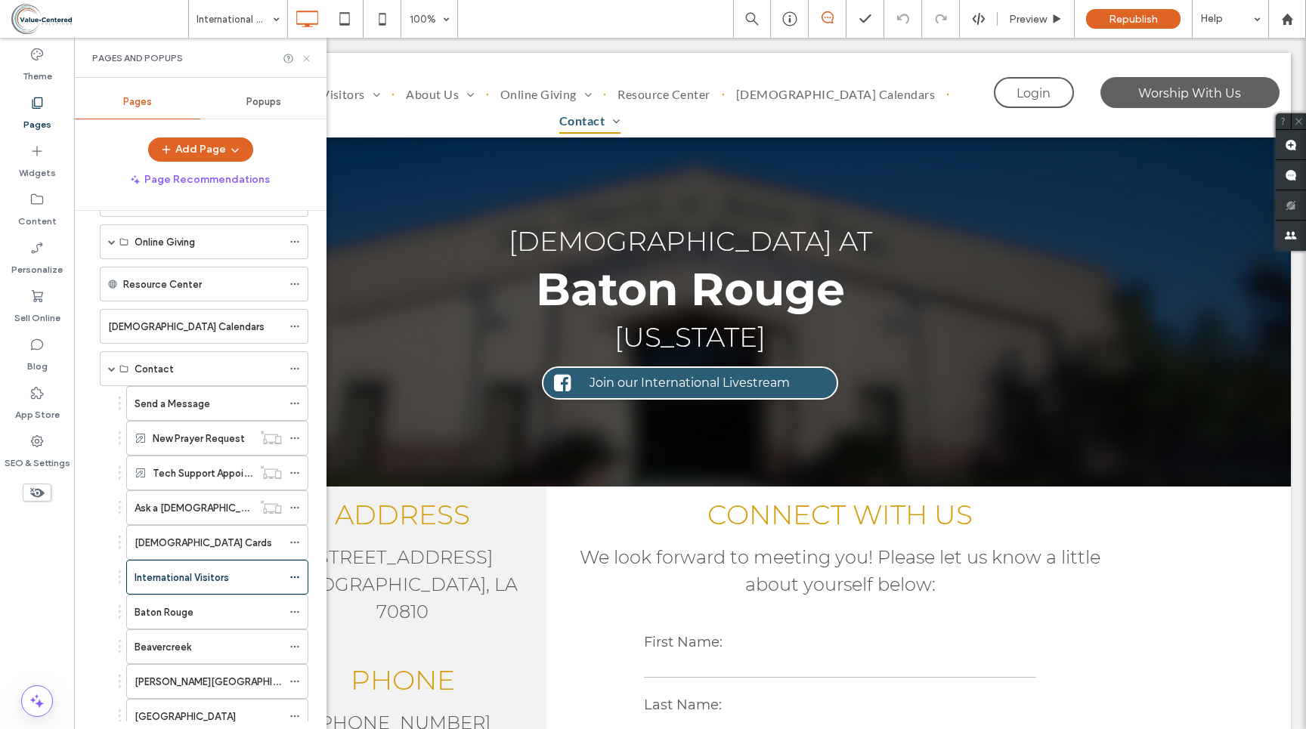
click at [304, 59] on icon at bounding box center [306, 58] width 11 height 11
